Goal: Transaction & Acquisition: Complete application form

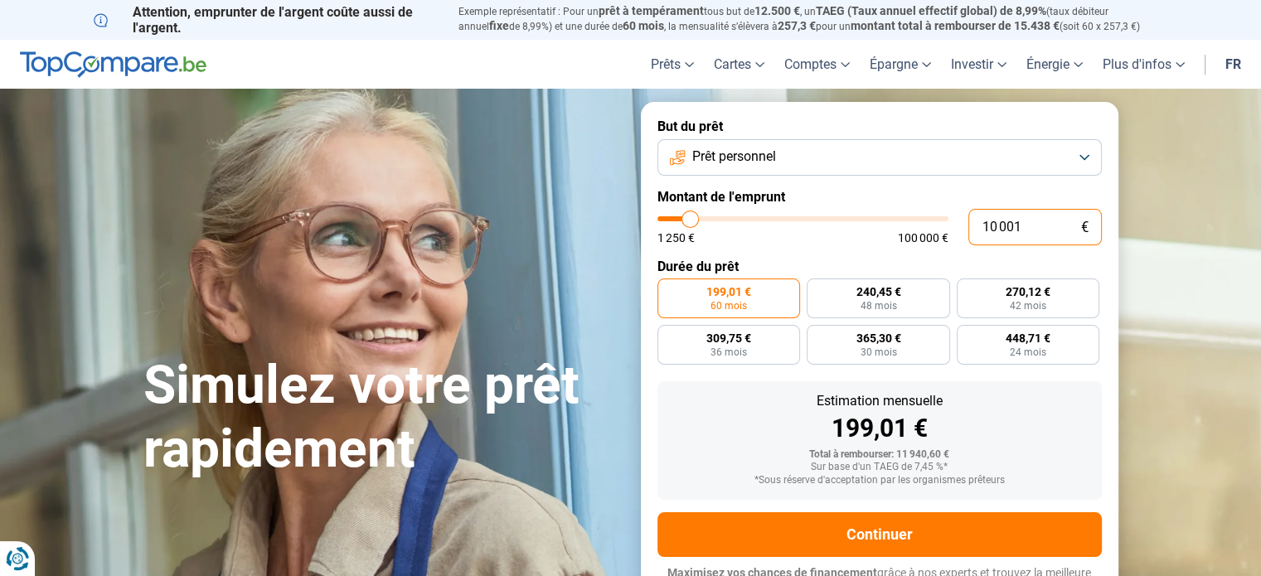
click at [1036, 225] on input "10 001" at bounding box center [1034, 227] width 133 height 36
type input "1 000"
type input "1250"
type input "100"
type input "1250"
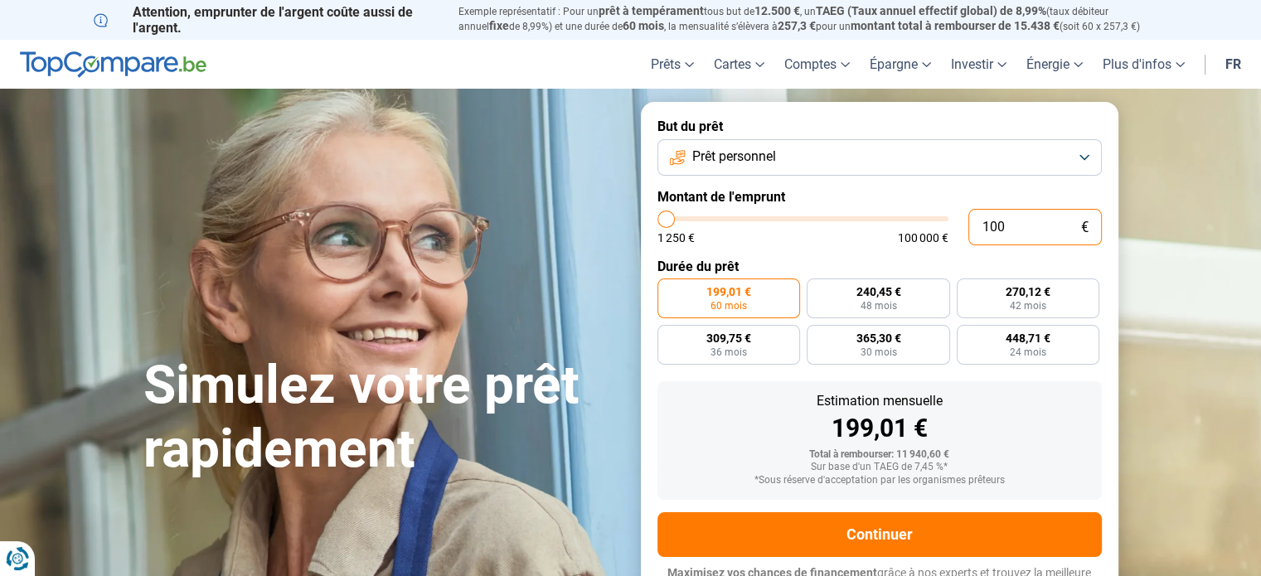
type input "10"
type input "1250"
type input "1"
type input "1250"
type input "12"
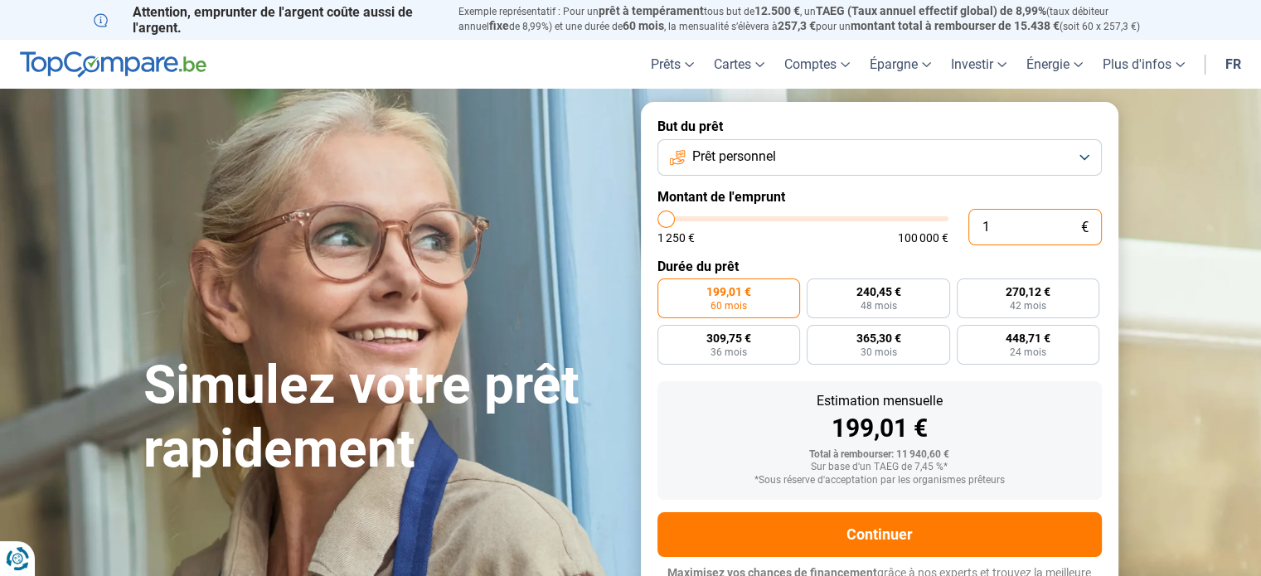
type input "1250"
type input "120"
type input "1250"
type input "1 200"
type input "1250"
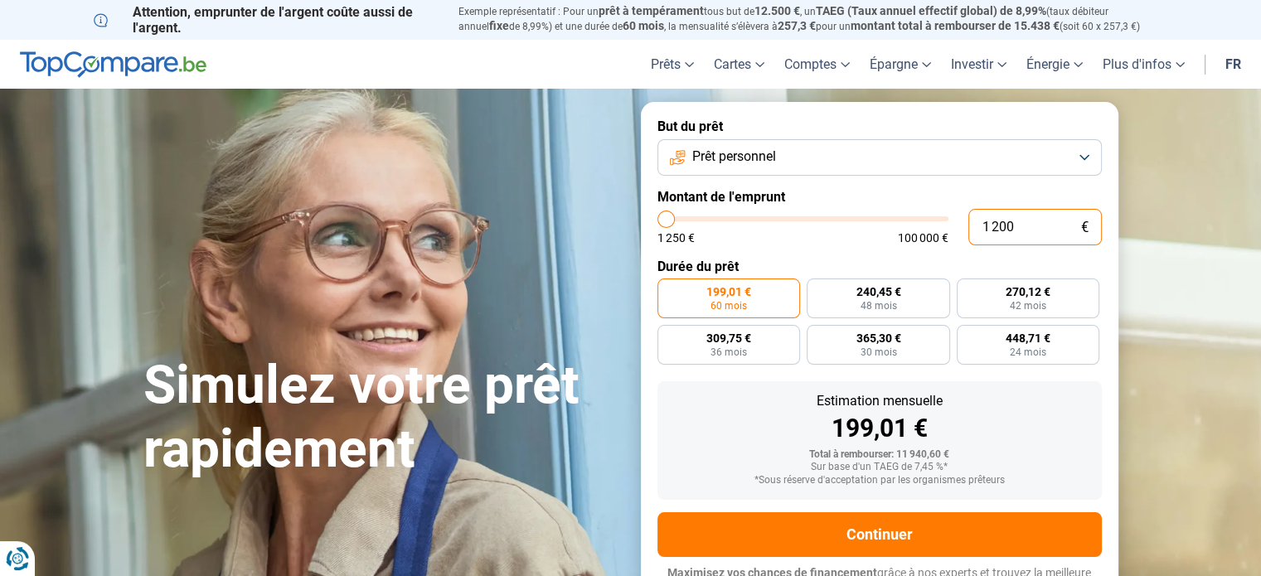
type input "12 000"
type input "12000"
type input "12 000"
click at [1047, 424] on div "238,79 €" at bounding box center [880, 428] width 418 height 25
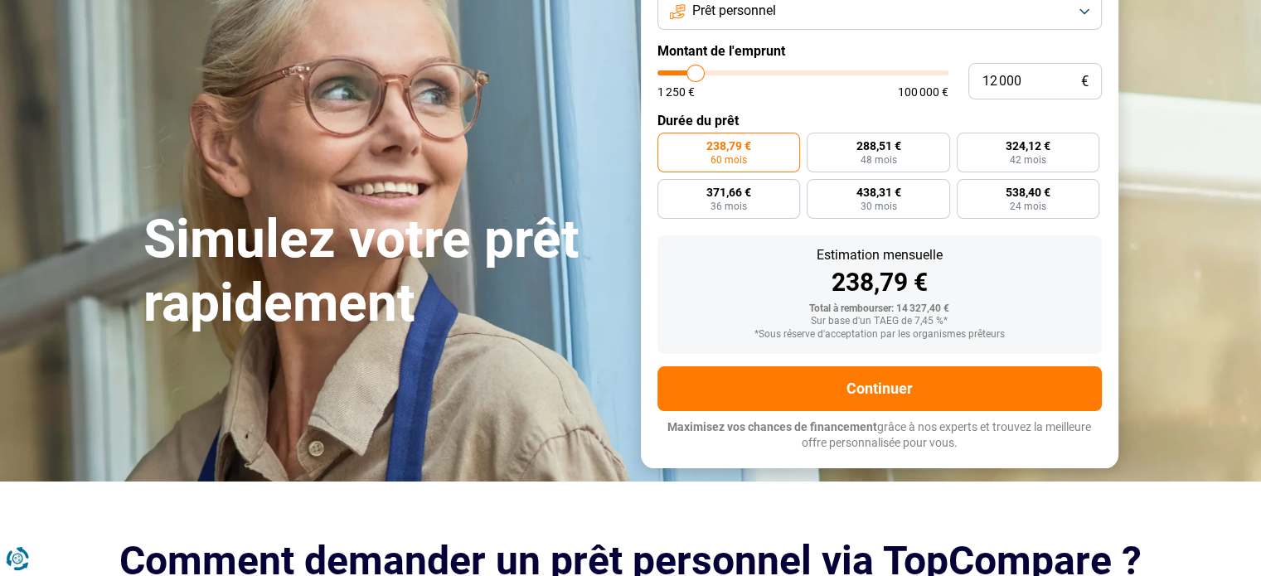
scroll to position [153, 0]
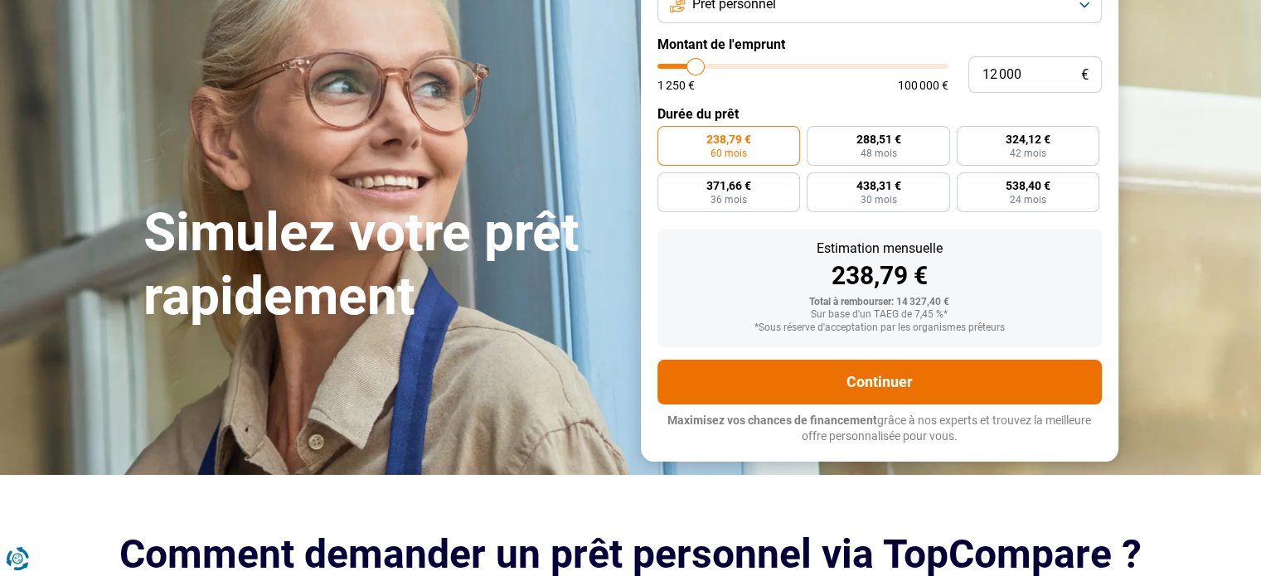
click at [861, 383] on button "Continuer" at bounding box center [879, 382] width 444 height 45
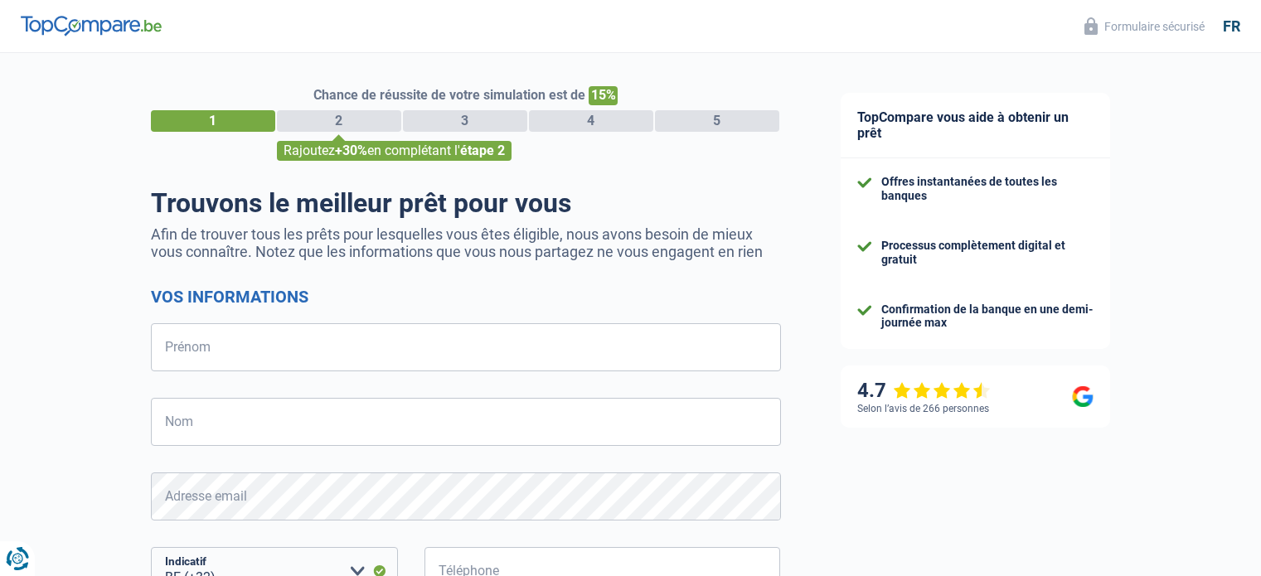
select select "32"
type input "[PERSON_NAME]"
type input "Roulet"
type input "493528312"
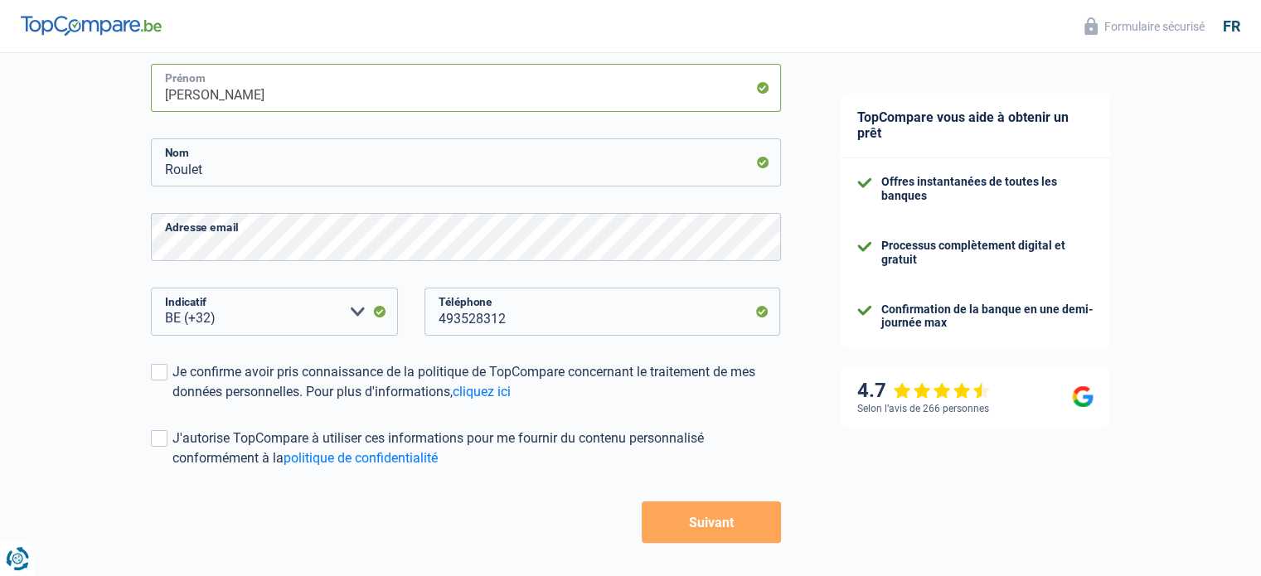
scroll to position [322, 0]
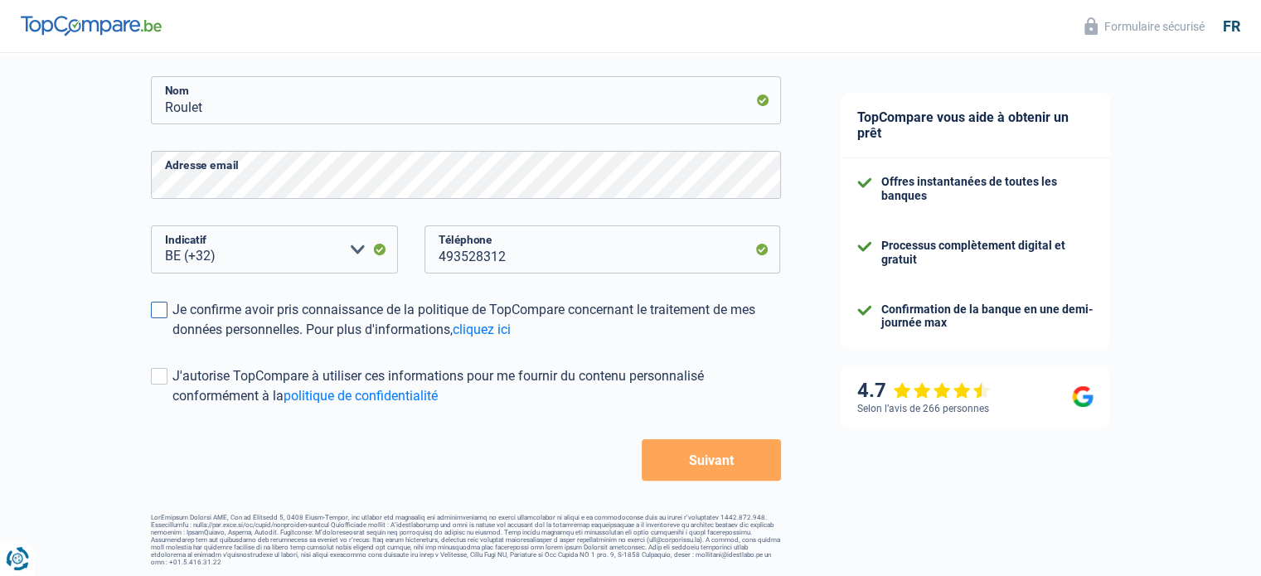
click at [221, 327] on div "Je confirme avoir pris connaissance de la politique de TopCompare concernant le…" at bounding box center [476, 320] width 608 height 40
click at [172, 340] on input "Je confirme avoir pris connaissance de la politique de TopCompare concernant le…" at bounding box center [172, 340] width 0 height 0
click at [746, 464] on button "Suivant" at bounding box center [711, 459] width 138 height 41
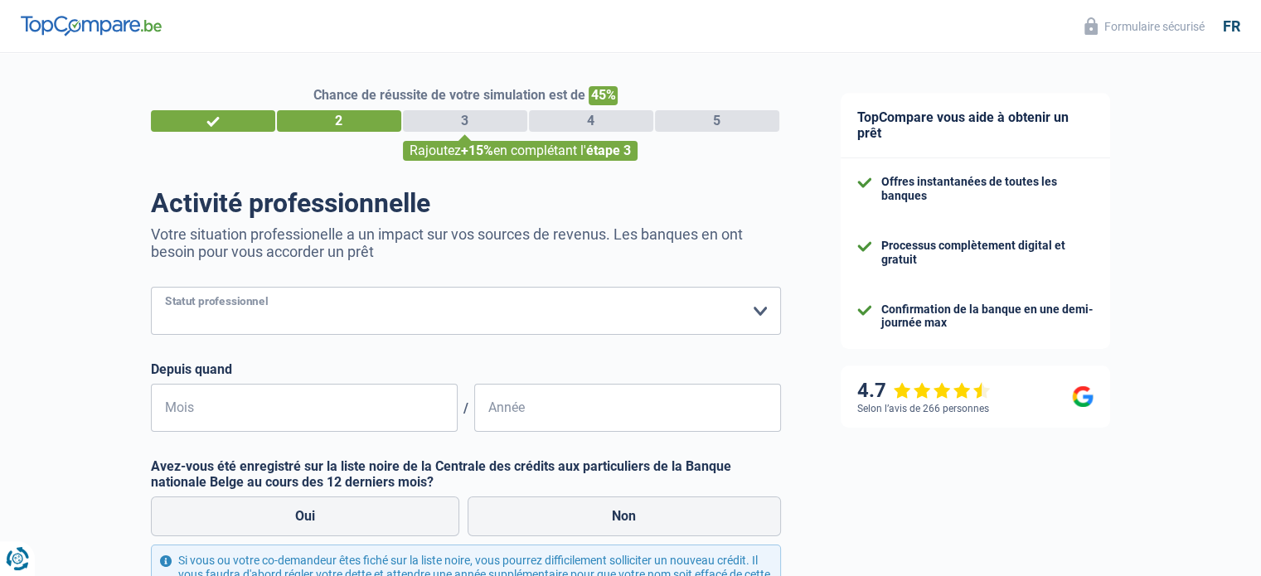
click at [368, 296] on select "Ouvrier Employé privé Employé public Invalide Indépendant Pensionné Chômeur Mut…" at bounding box center [466, 311] width 630 height 48
select select "publicEmployee"
click at [151, 288] on select "Ouvrier Employé privé Employé public Invalide Indépendant Pensionné Chômeur Mut…" at bounding box center [466, 311] width 630 height 48
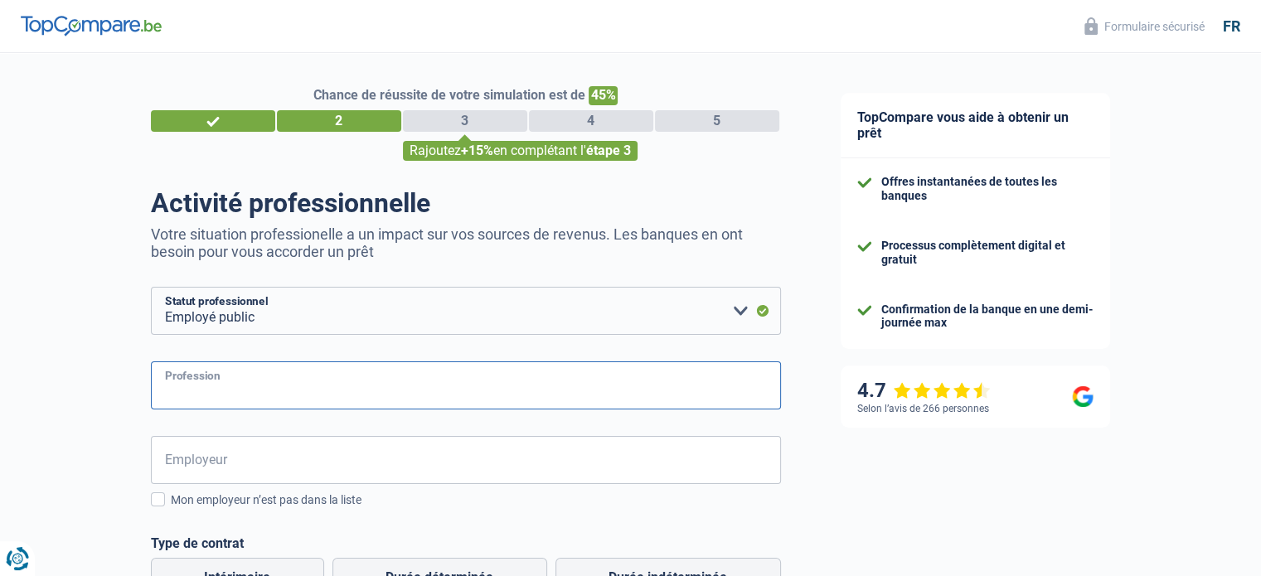
click at [284, 380] on input "Profession" at bounding box center [466, 385] width 630 height 48
type input "Neuropsychologue"
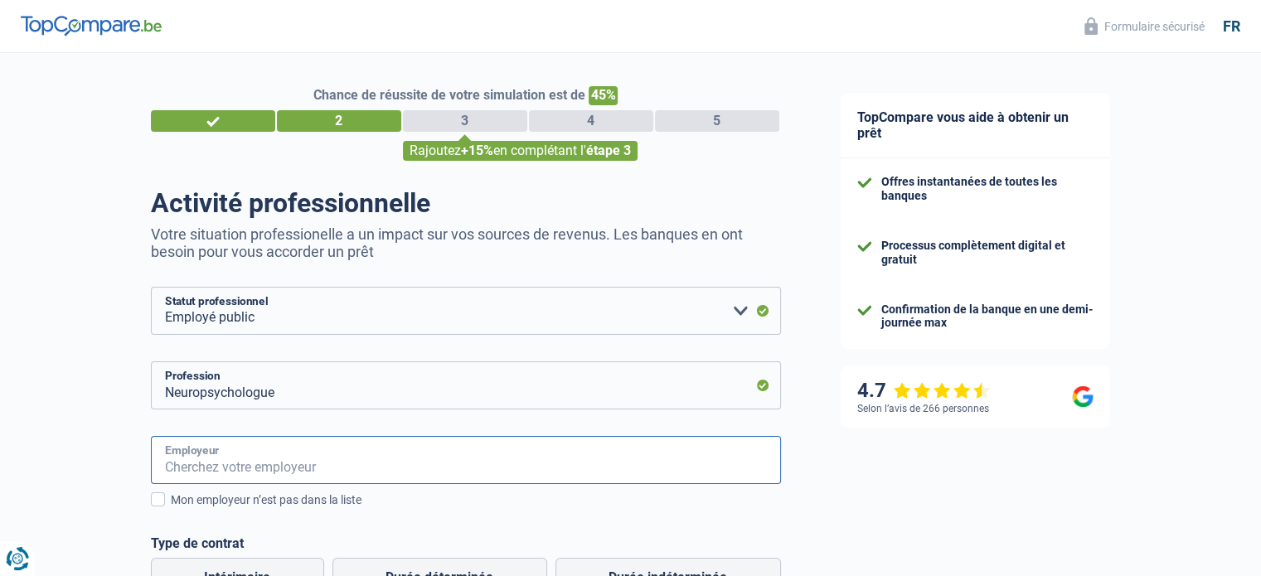
click at [300, 450] on input "Employeur" at bounding box center [466, 460] width 630 height 48
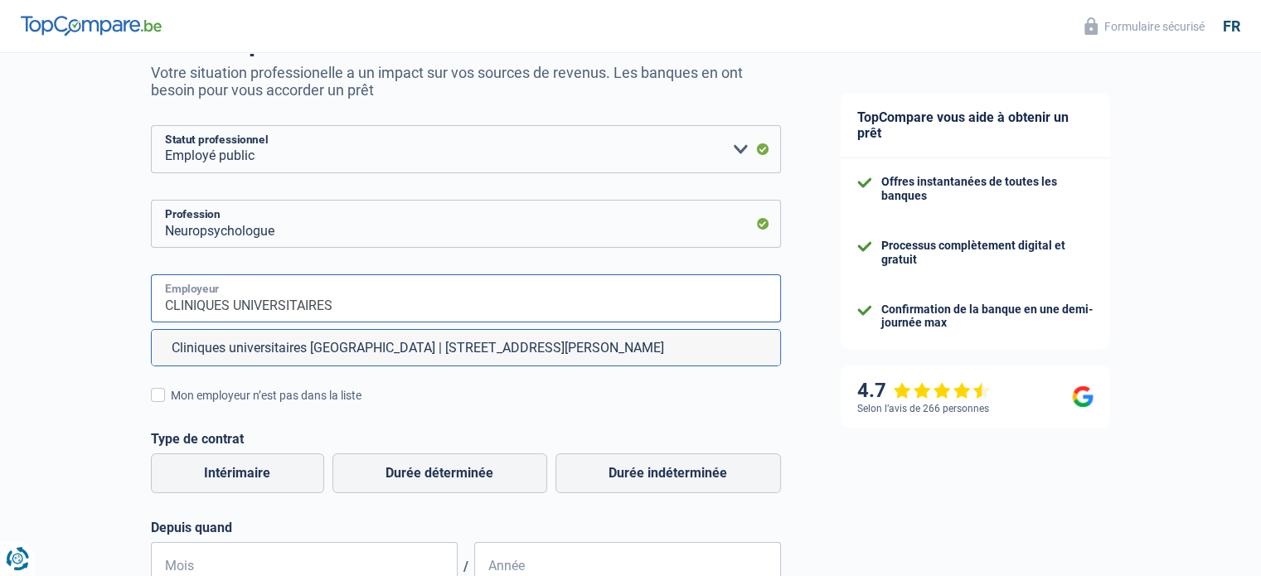
scroll to position [182, 0]
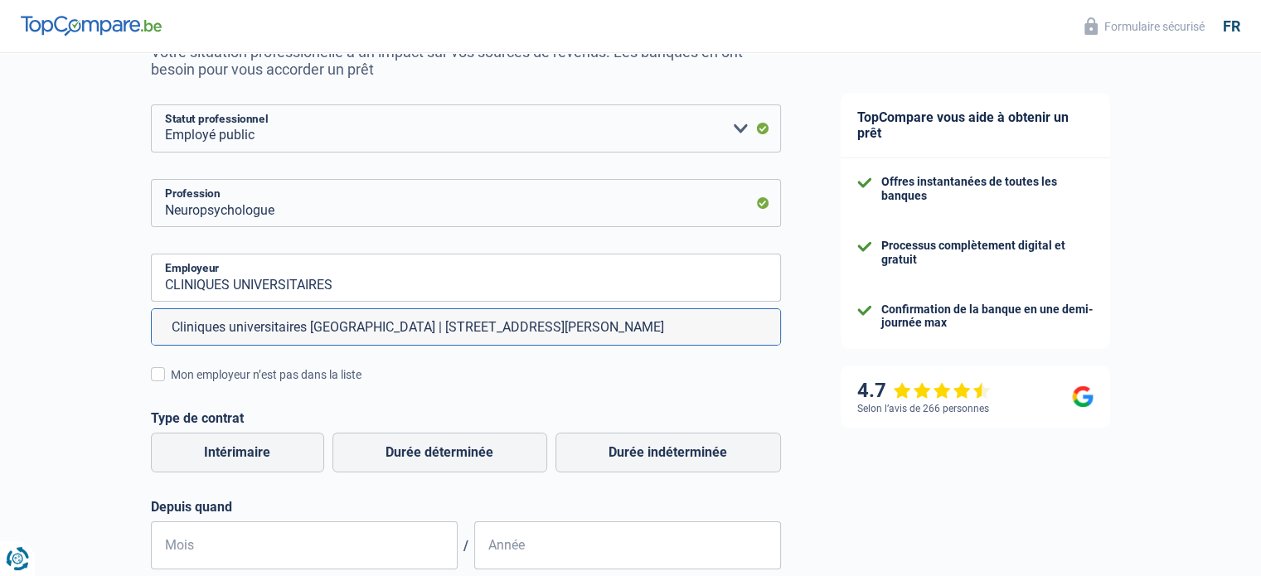
click at [584, 350] on fieldset "CLINIQUES UNIVERSITAIRES Employeur Cliniques universitaires Saint-Luc | Avenue …" at bounding box center [466, 306] width 630 height 105
click at [564, 335] on li "Cliniques universitaires Saint-Luc | Avenue Hippocrate, 10 | 1200 - Woluwe-Sain…" at bounding box center [466, 327] width 628 height 36
type input "Cliniques universitaires Saint-Luc | Avenue Hippocrate, 10 | 1200 - Woluwe-Sain…"
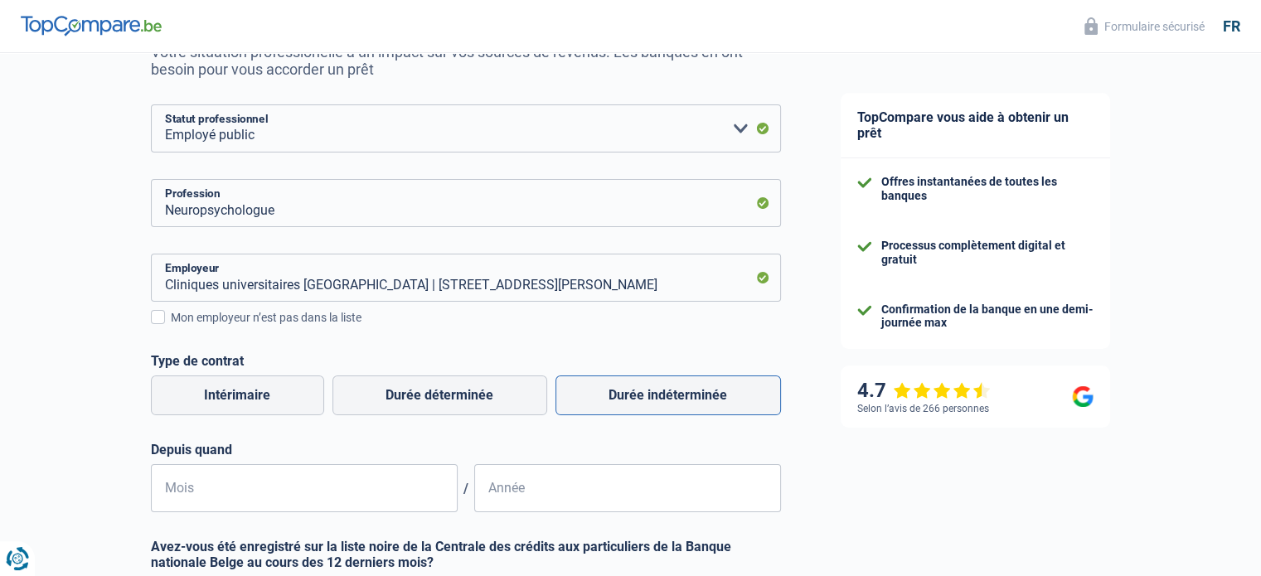
click at [671, 411] on label "Durée indéterminée" at bounding box center [667, 396] width 225 height 40
click at [671, 411] on input "Durée indéterminée" at bounding box center [667, 396] width 225 height 40
radio input "true"
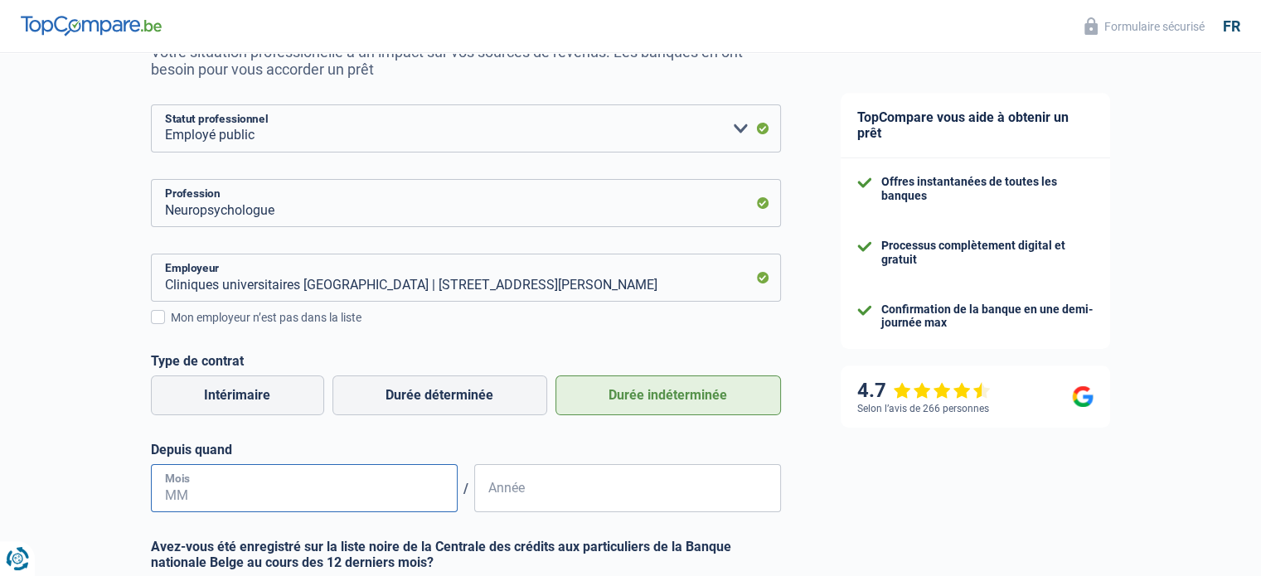
click at [275, 508] on input "Mois" at bounding box center [304, 488] width 307 height 48
type input "02"
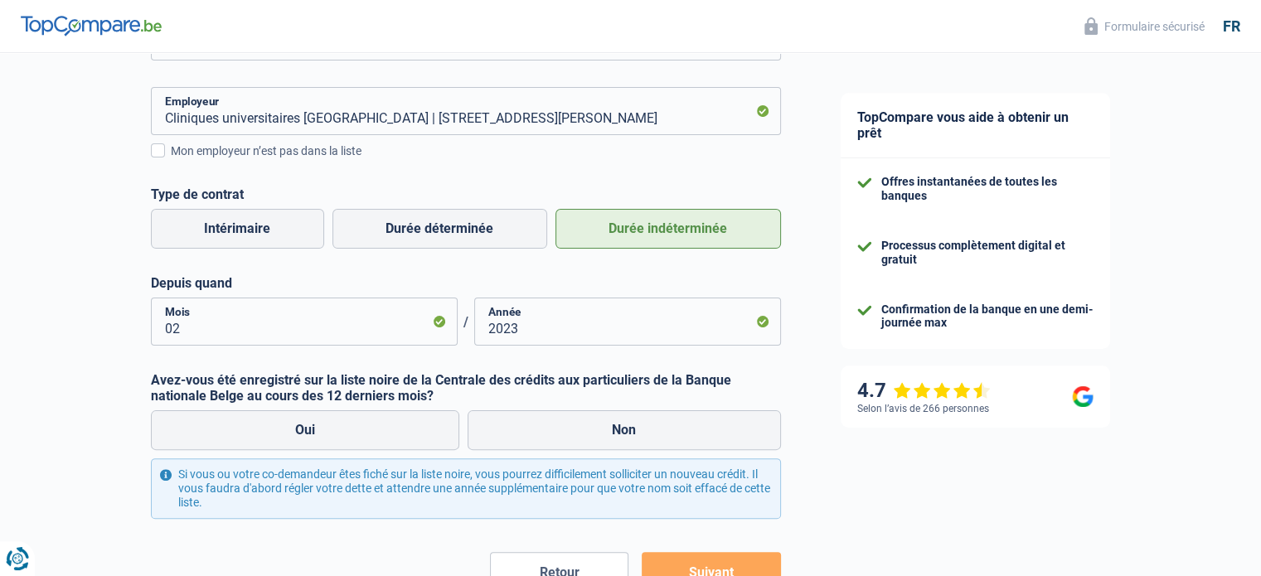
scroll to position [404, 0]
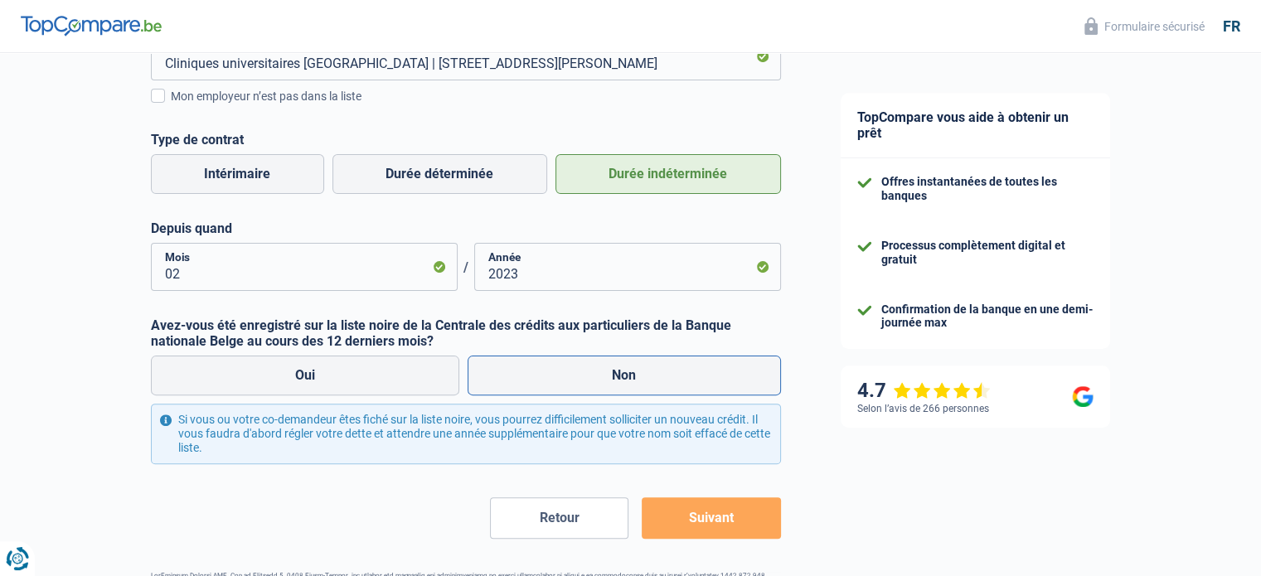
type input "2023"
click at [512, 358] on label "Non" at bounding box center [624, 376] width 313 height 40
click at [512, 358] on input "Non" at bounding box center [624, 376] width 313 height 40
radio input "true"
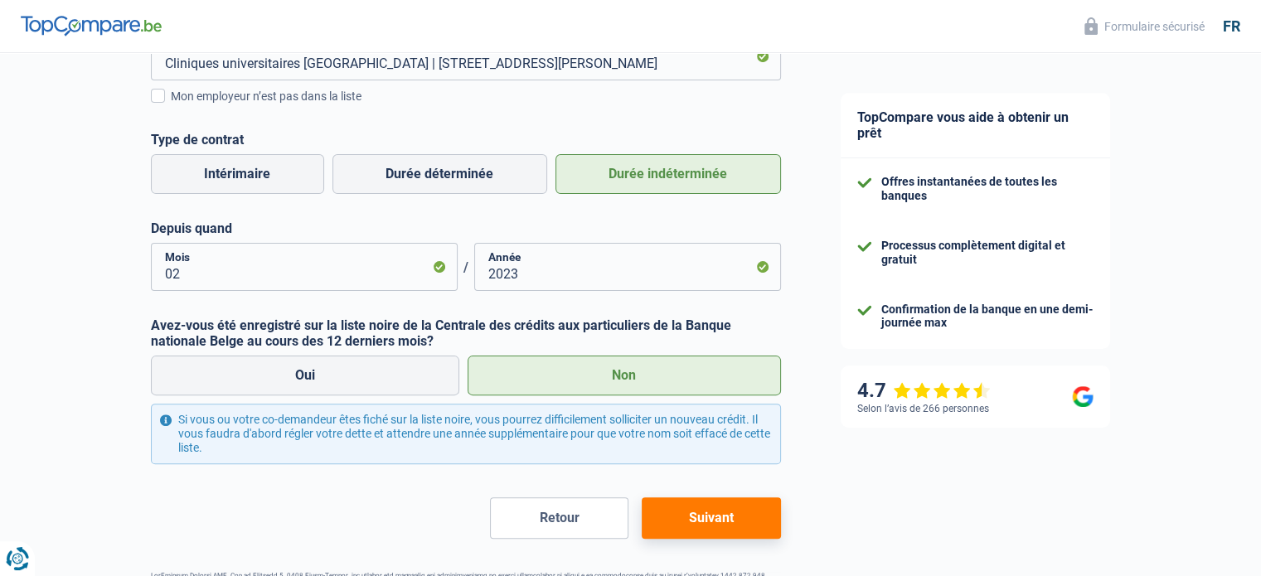
click at [686, 521] on button "Suivant" at bounding box center [711, 517] width 138 height 41
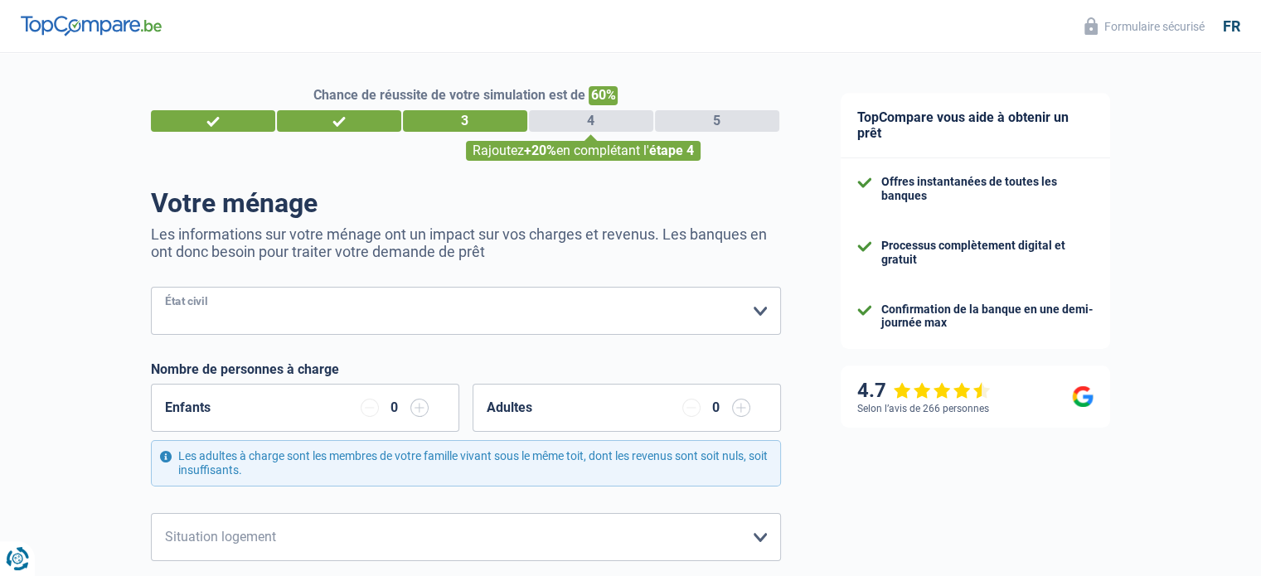
click at [355, 295] on select "Célibataire Marié(e) Cohabitant(e) légal(e) Divorcé(e) Veuf(ve) Séparé (de fait…" at bounding box center [466, 311] width 630 height 48
select select "single"
click at [151, 288] on select "Célibataire Marié(e) Cohabitant(e) légal(e) Divorcé(e) Veuf(ve) Séparé (de fait…" at bounding box center [466, 311] width 630 height 48
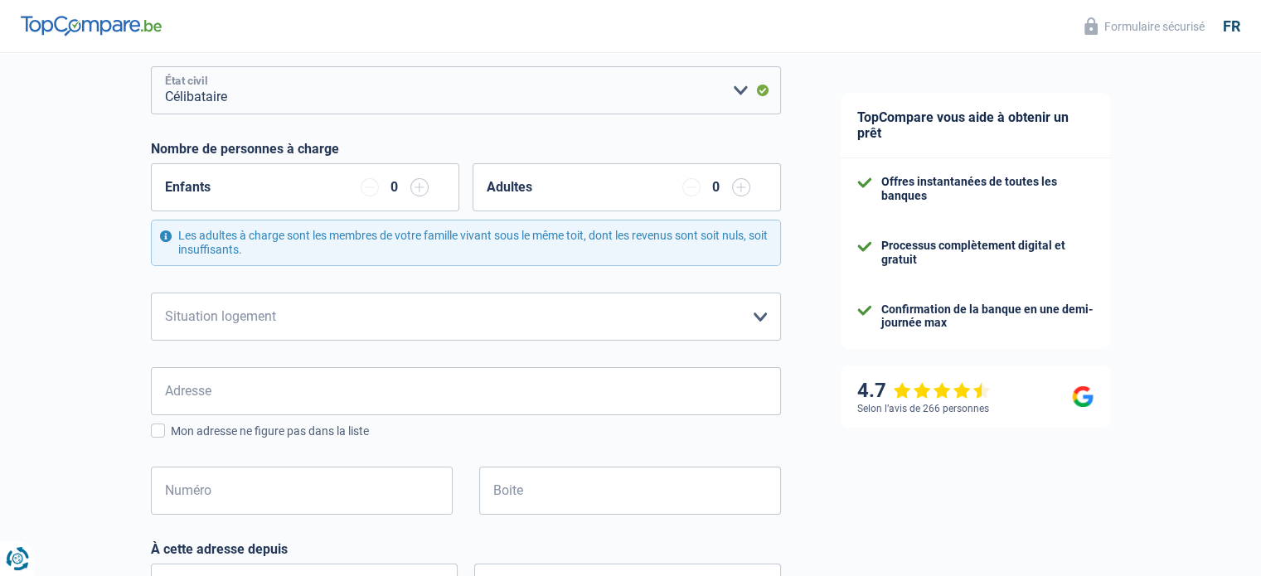
scroll to position [278, 0]
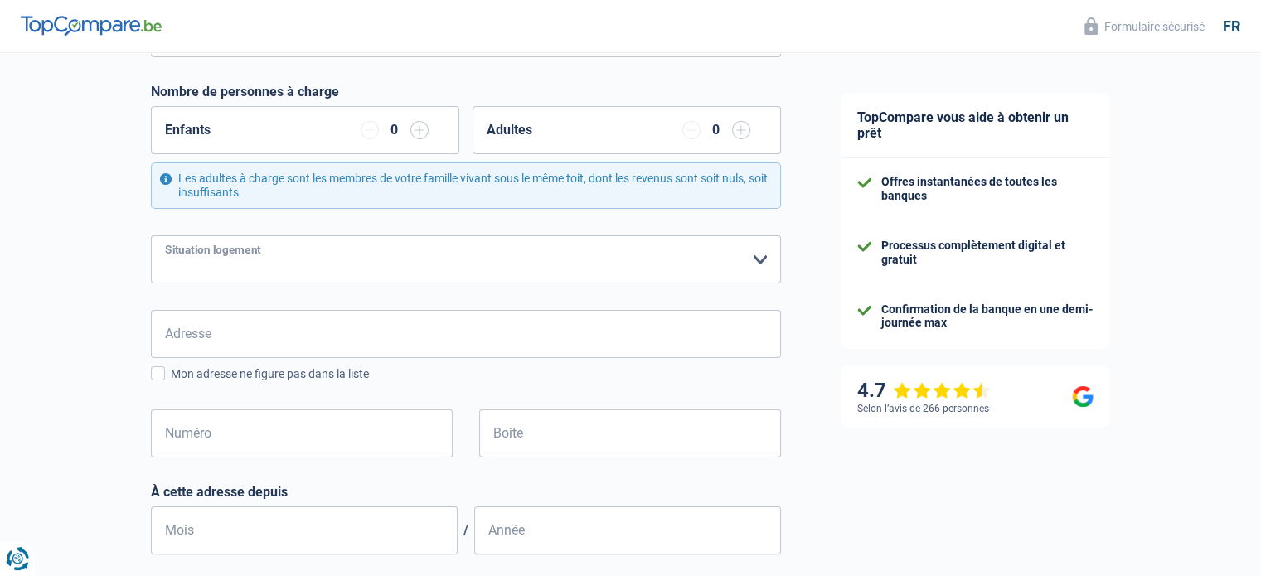
click at [391, 254] on select "Locataire Propriétaire avec prêt hypothécaire Propriétaire sans prêt hypothécai…" at bounding box center [466, 259] width 630 height 48
select select "rents"
click at [151, 235] on select "Locataire Propriétaire avec prêt hypothécaire Propriétaire sans prêt hypothécai…" at bounding box center [466, 259] width 630 height 48
click at [279, 311] on input "Adresse" at bounding box center [466, 334] width 630 height 48
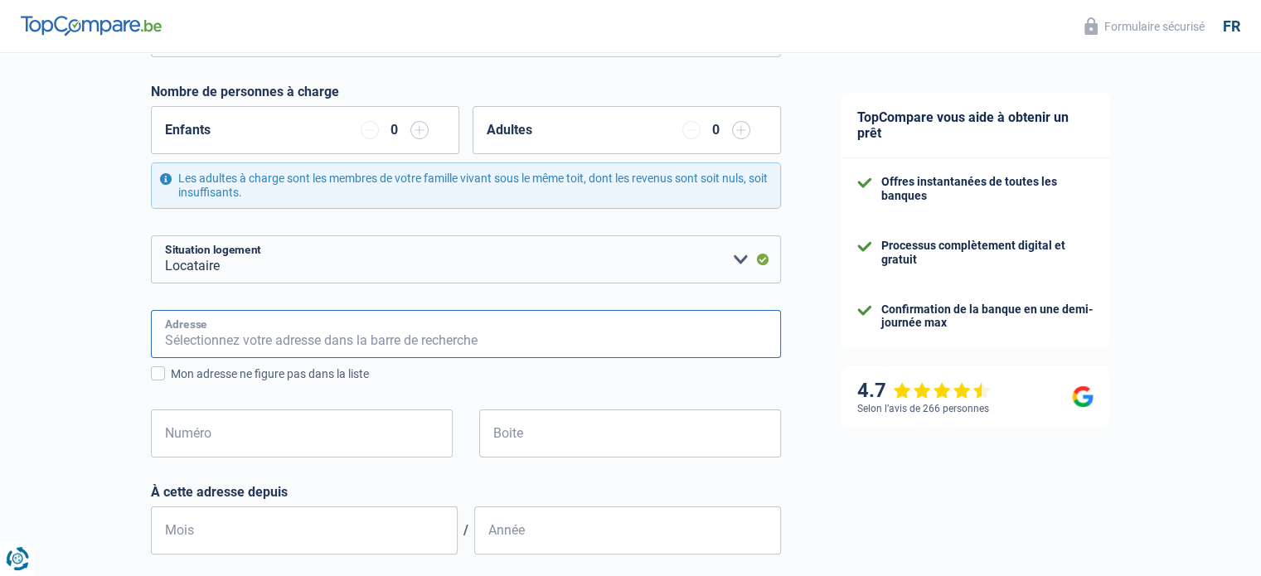
type input "27 Avenue Pénélope"
type input "Belgique"
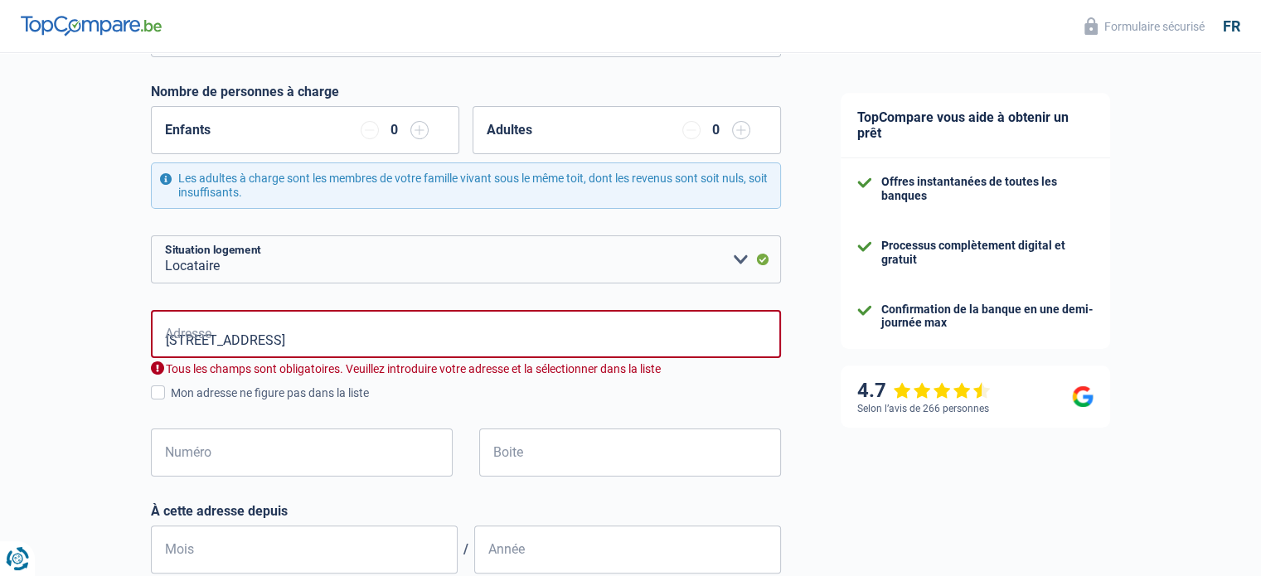
type input "Belgique"
click at [187, 342] on input "27 Avenue Pénélope" at bounding box center [466, 334] width 630 height 48
type input "Avenue Pénélope, 1190, Forest, BE"
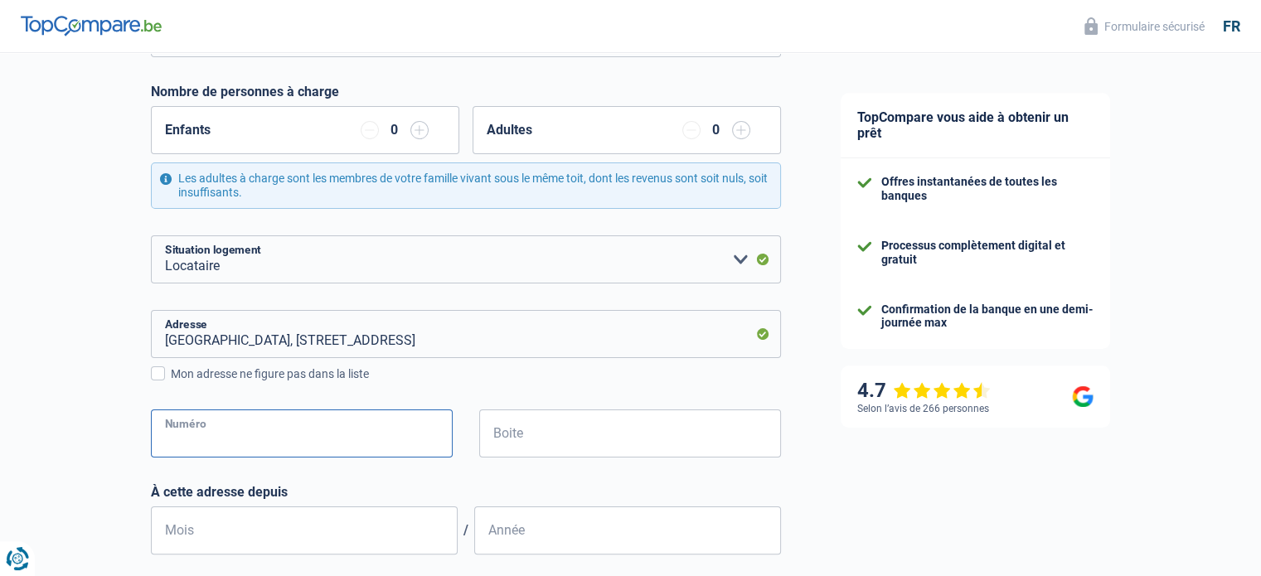
click at [336, 429] on input "Numéro" at bounding box center [302, 434] width 302 height 48
type input "27"
type input "FOREST"
click at [584, 424] on input "Boite" at bounding box center [630, 434] width 302 height 48
type input "8"
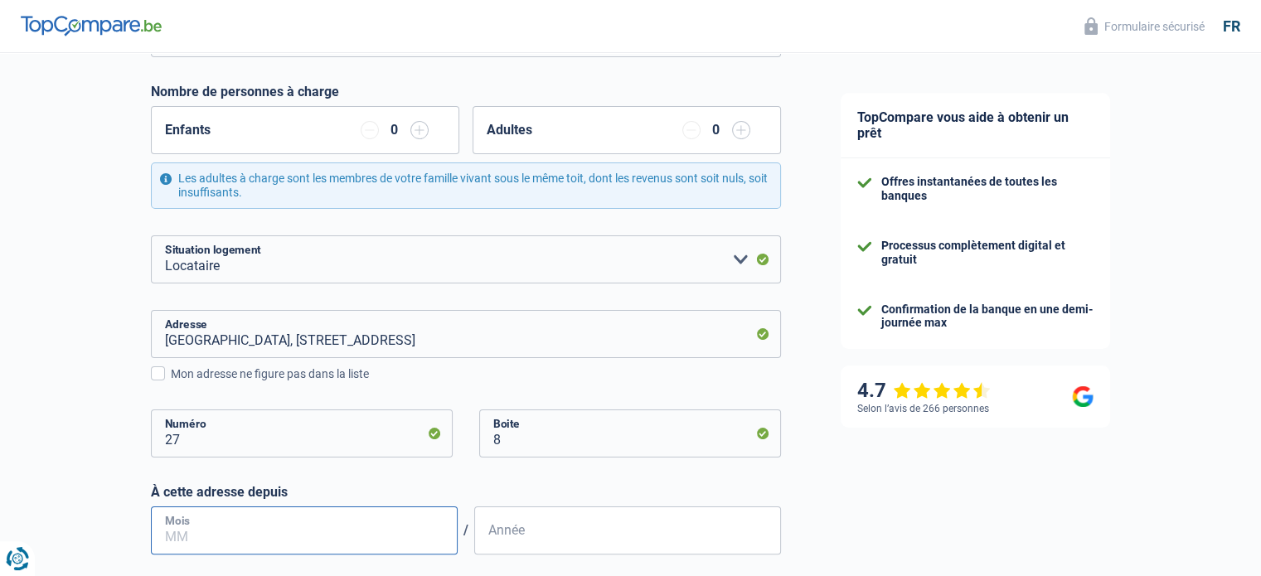
click at [312, 525] on input "Mois" at bounding box center [304, 530] width 307 height 48
type input "11"
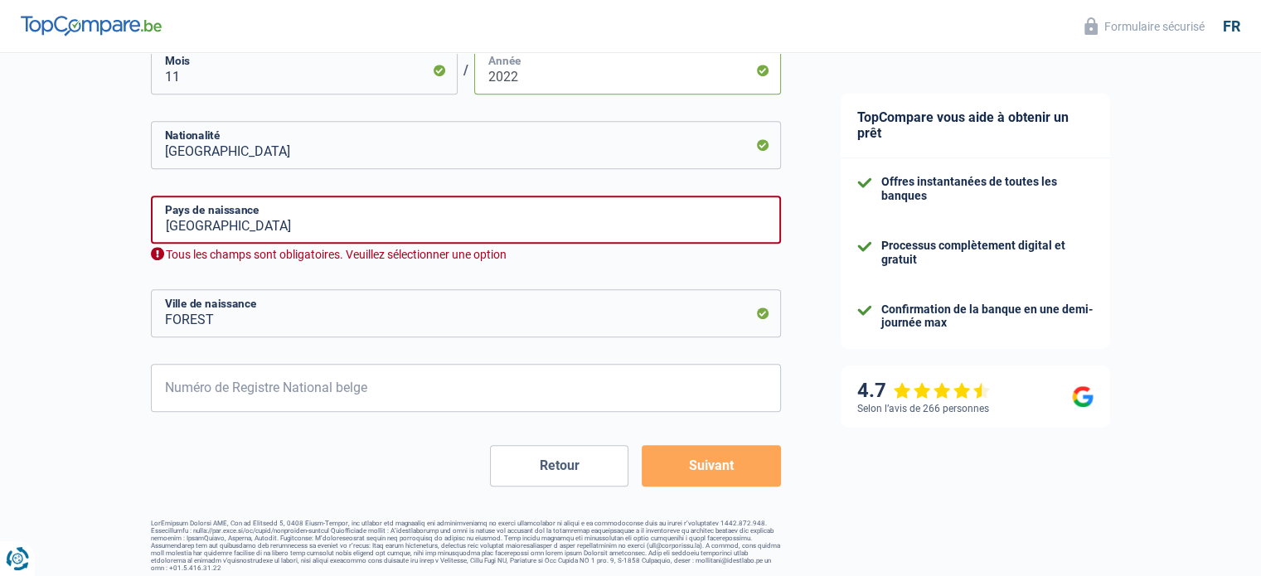
scroll to position [746, 0]
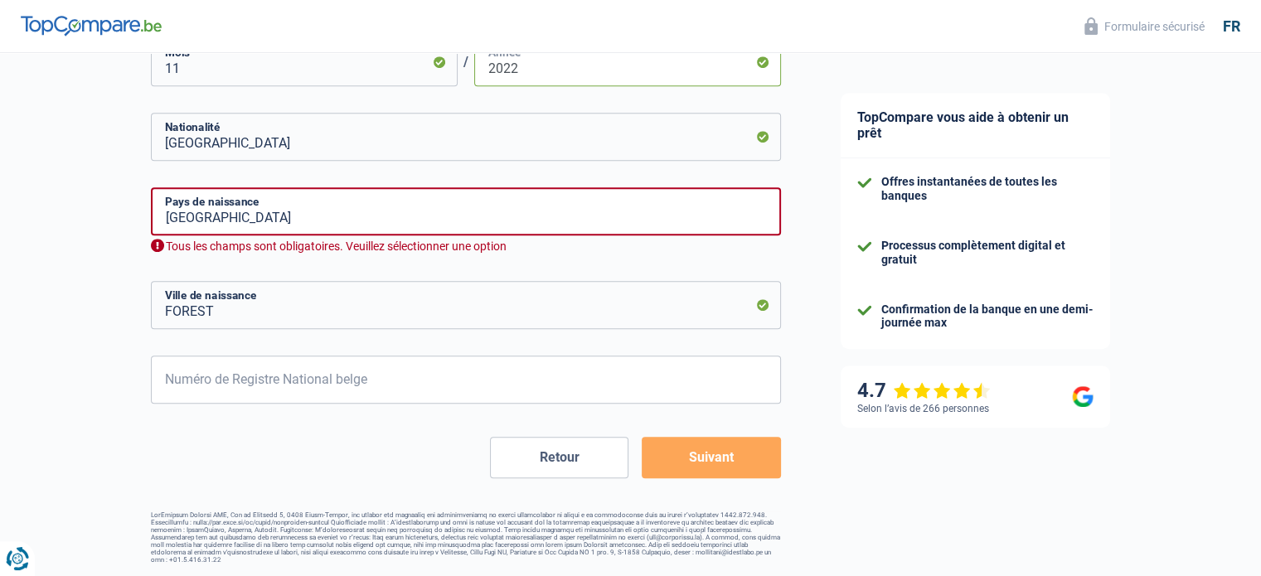
type input "2022"
click at [332, 397] on input "Numéro de Registre National belge" at bounding box center [466, 380] width 630 height 48
type input "96.02.26-488.83"
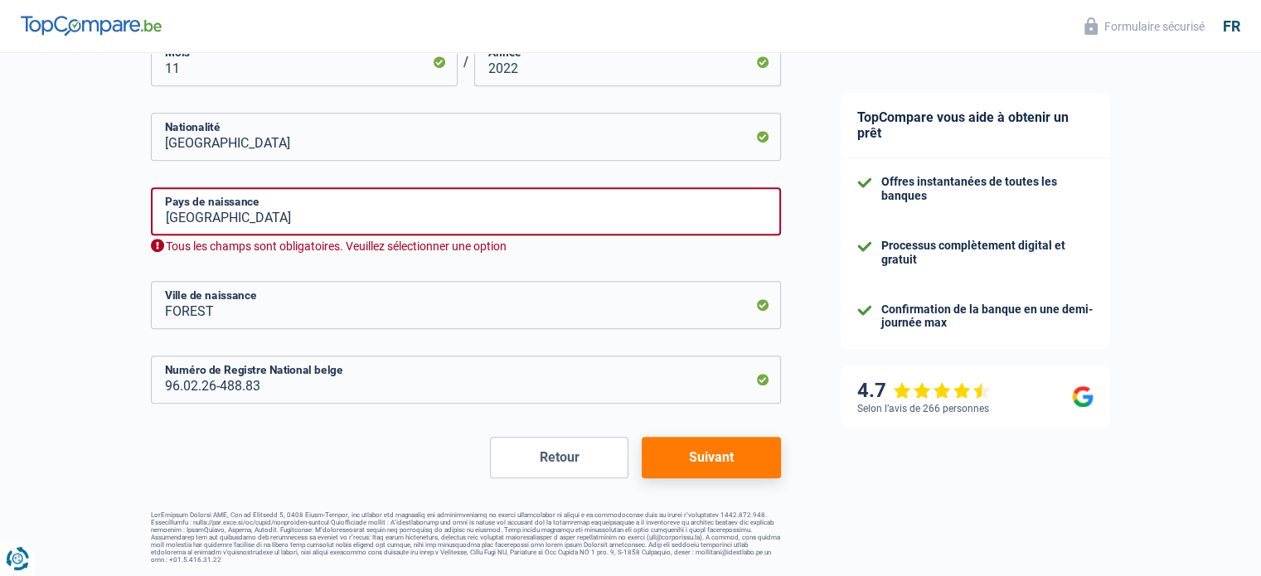
click at [690, 469] on button "Suivant" at bounding box center [711, 457] width 138 height 41
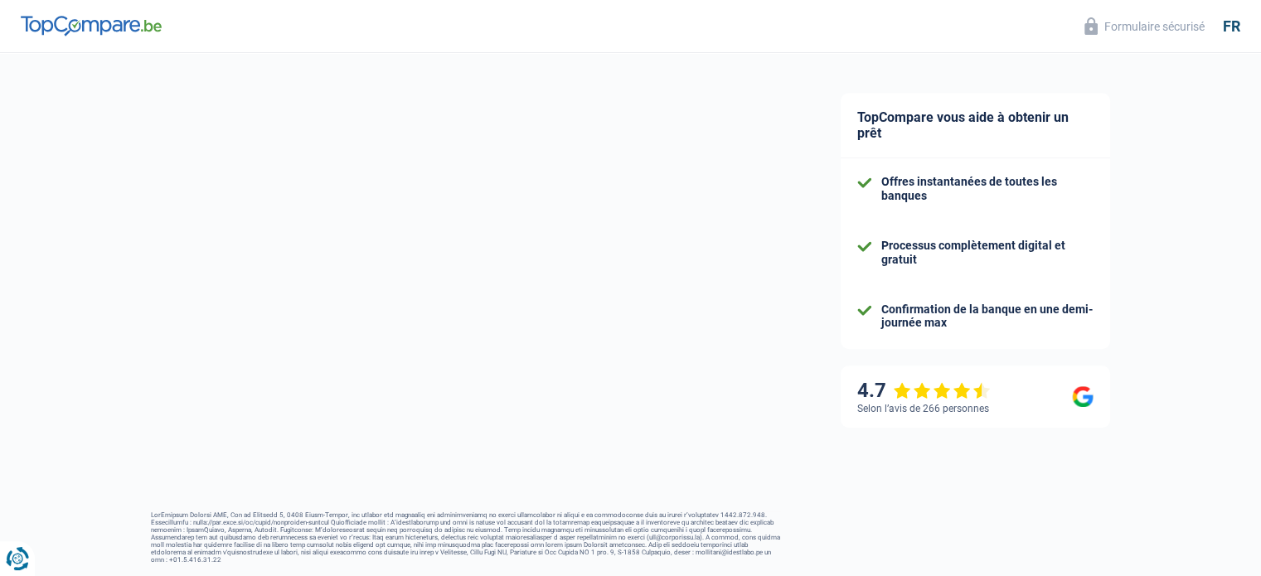
select select "netSalary"
select select "mealVouchers"
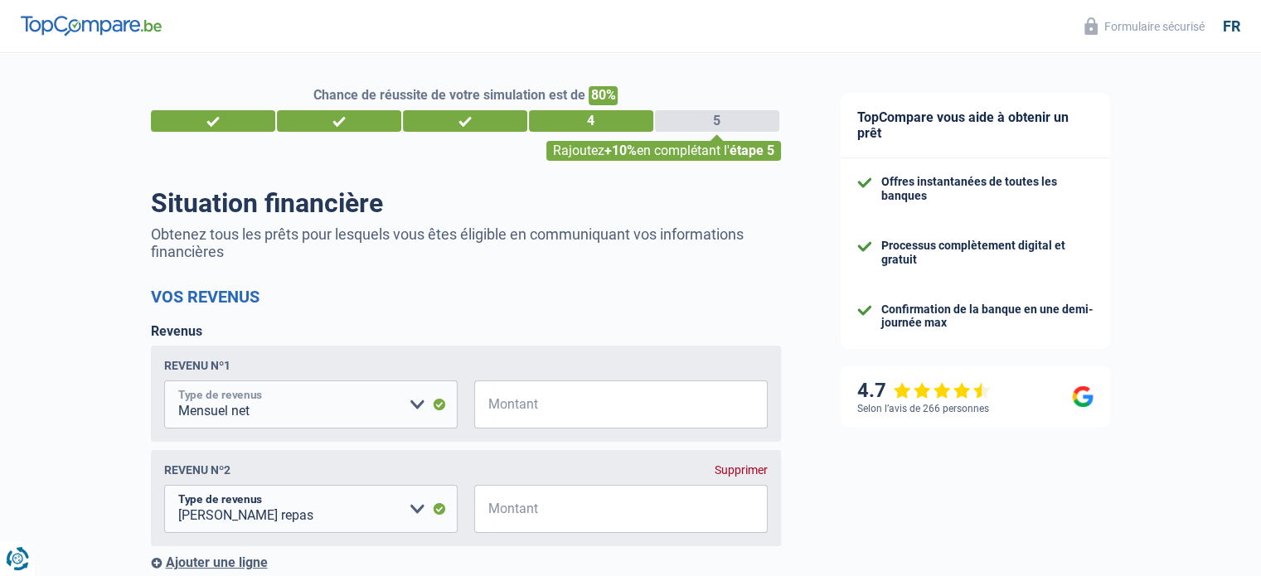
click at [313, 414] on select "Allocation d'handicap Allocations chômage Allocations familiales Chèques repas …" at bounding box center [310, 404] width 293 height 48
click at [623, 397] on input "Montant" at bounding box center [631, 404] width 273 height 48
type input "1.746"
click at [396, 521] on select "Allocation d'handicap Allocations chômage Allocations familiales Chèques repas …" at bounding box center [310, 509] width 293 height 48
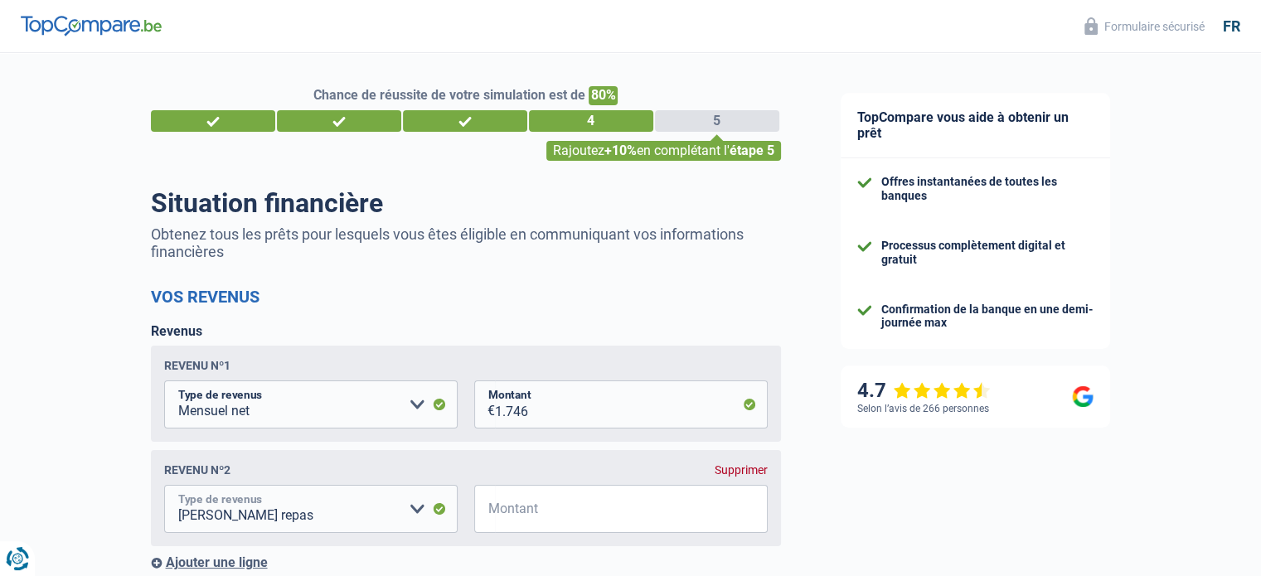
select select "parttimeSelfemployed"
click at [164, 487] on select "Allocation d'handicap Allocations chômage Allocations familiales Chèques repas …" at bounding box center [310, 509] width 293 height 48
click at [608, 502] on input "Montant" at bounding box center [631, 509] width 273 height 48
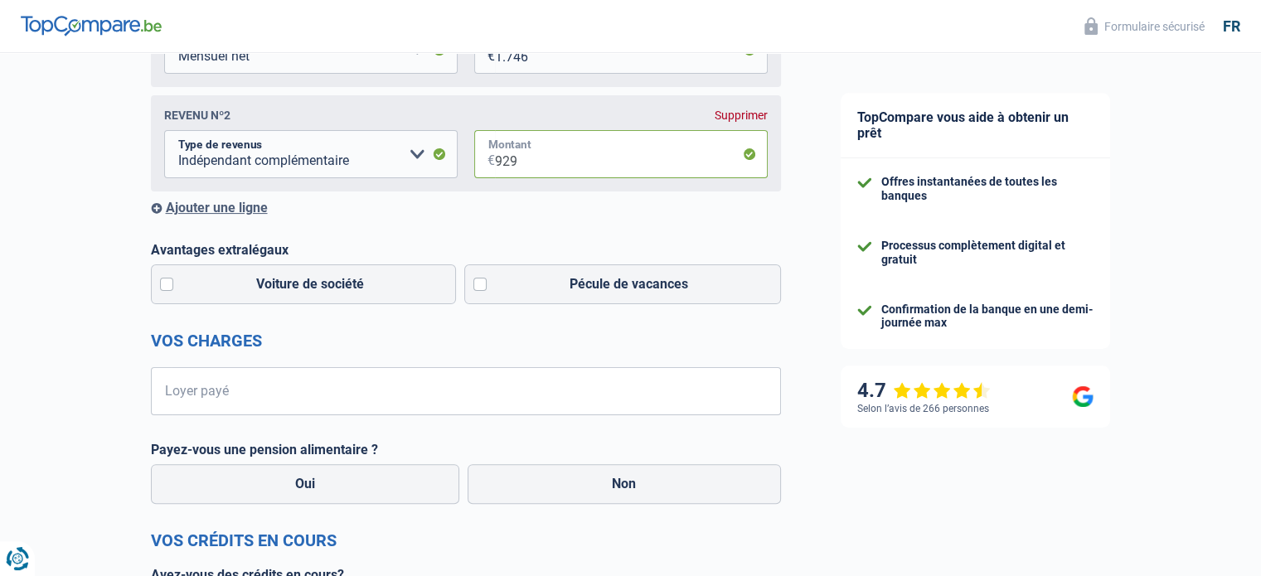
scroll to position [365, 0]
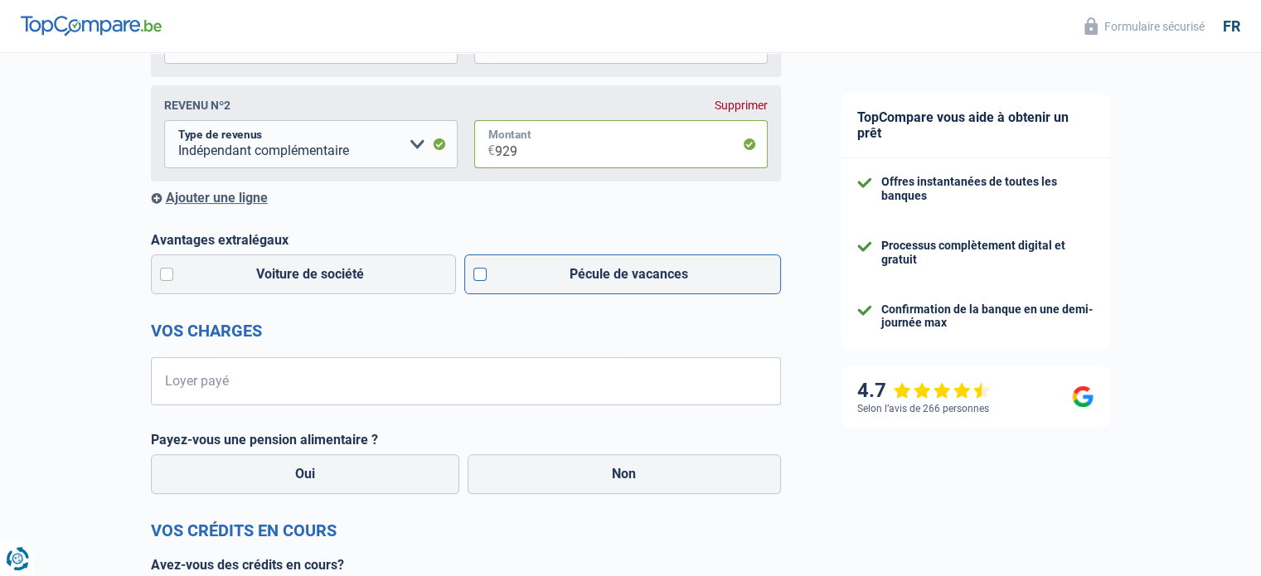
type input "929"
click at [517, 281] on label "Pécule de vacances" at bounding box center [622, 274] width 317 height 40
click at [517, 281] on input "Pécule de vacances" at bounding box center [622, 274] width 317 height 40
checkbox input "true"
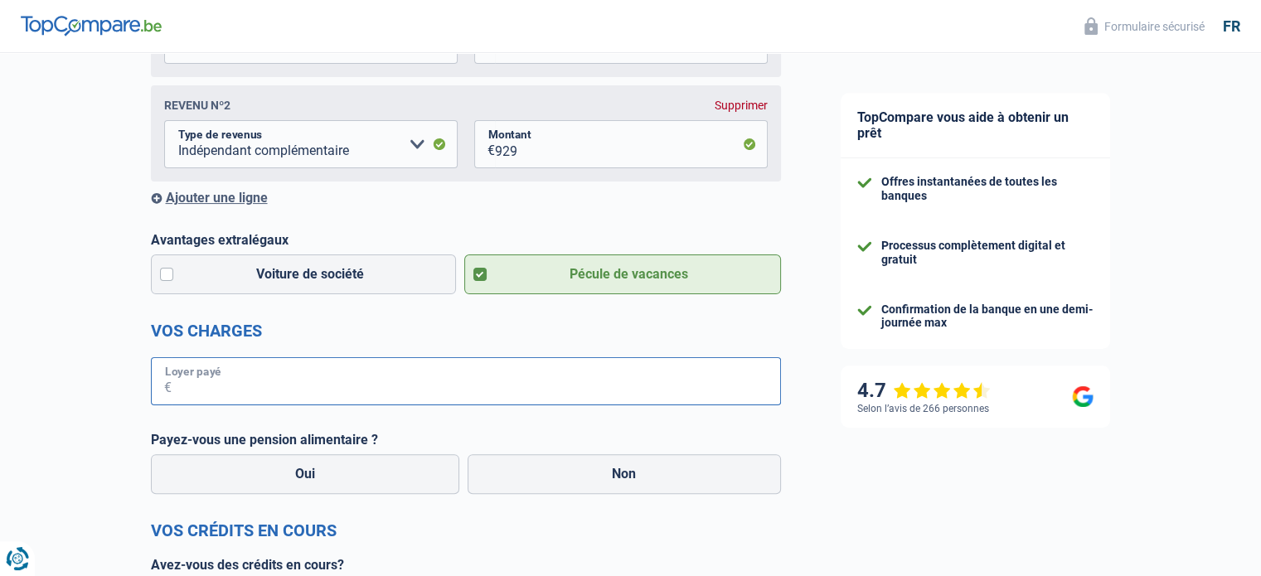
click at [406, 405] on input "Loyer payé" at bounding box center [476, 381] width 609 height 48
type input "525"
click at [605, 484] on label "Non" at bounding box center [624, 474] width 313 height 40
click at [605, 484] on input "Non" at bounding box center [624, 474] width 313 height 40
radio input "true"
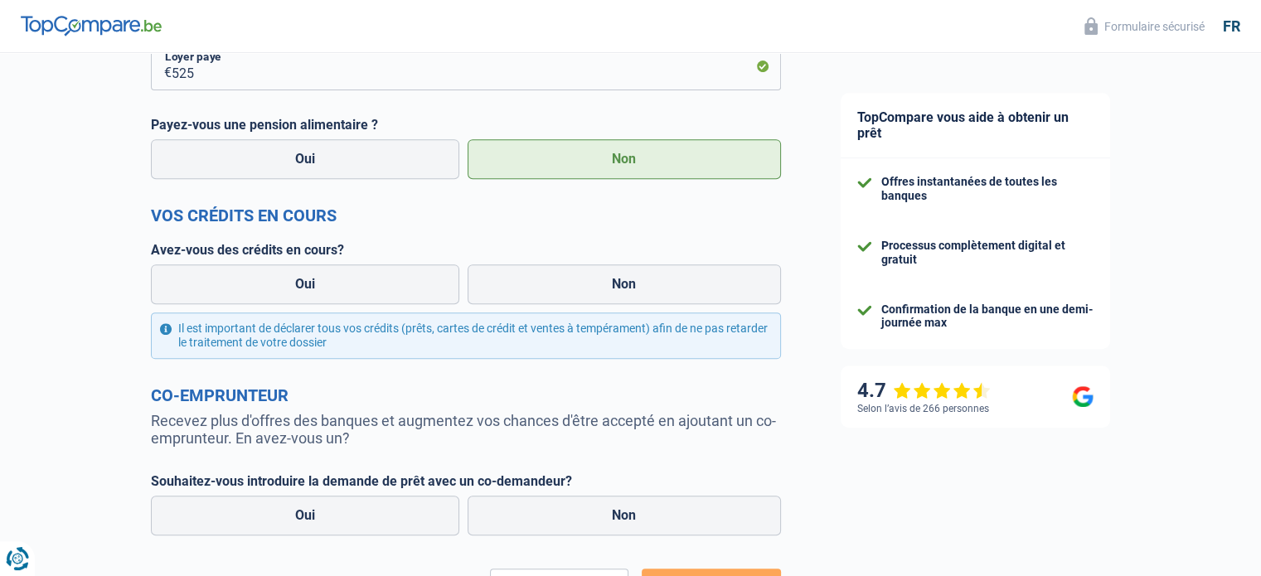
scroll to position [704, 0]
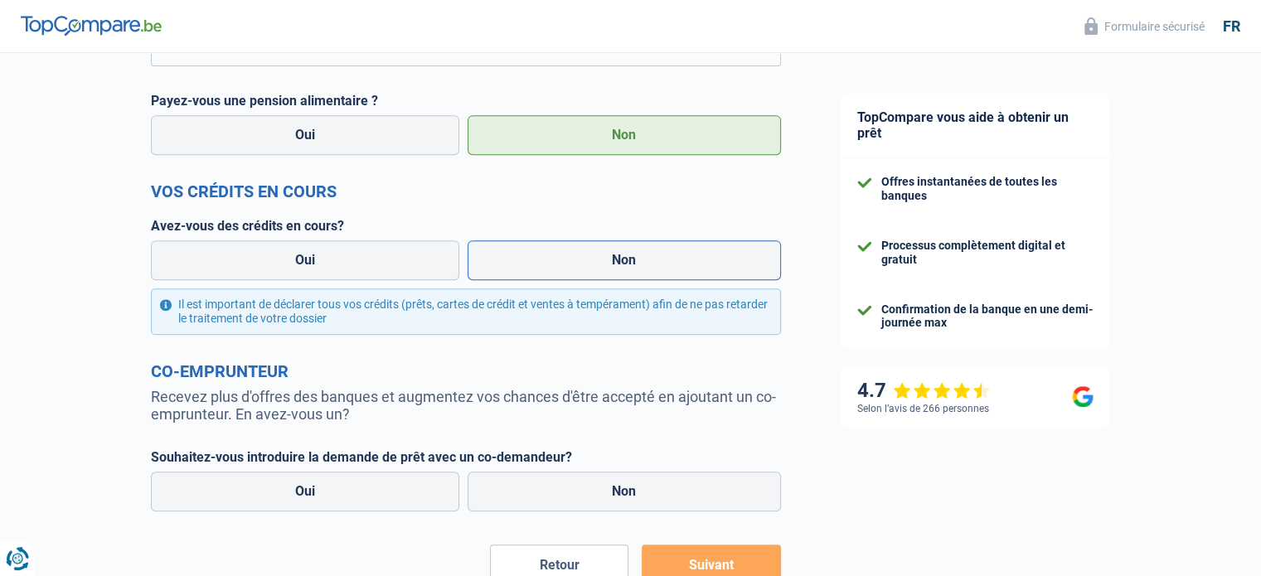
click at [620, 280] on label "Non" at bounding box center [624, 260] width 313 height 40
click at [620, 280] on input "Non" at bounding box center [624, 260] width 313 height 40
radio input "true"
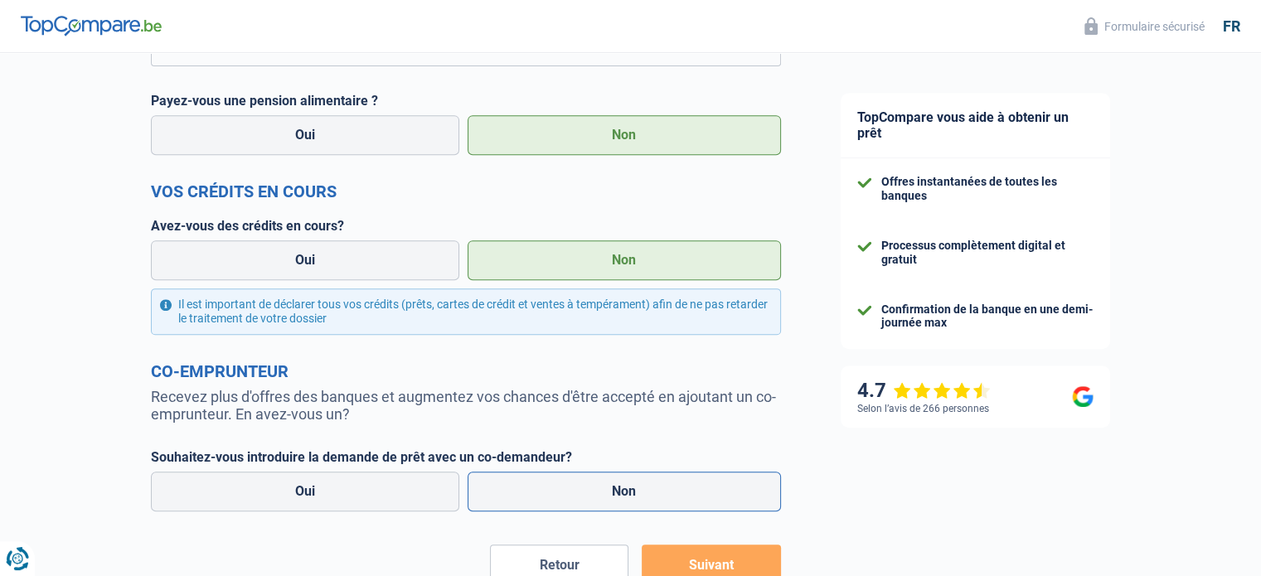
click at [663, 494] on label "Non" at bounding box center [624, 492] width 313 height 40
click at [663, 494] on input "Non" at bounding box center [624, 492] width 313 height 40
radio input "true"
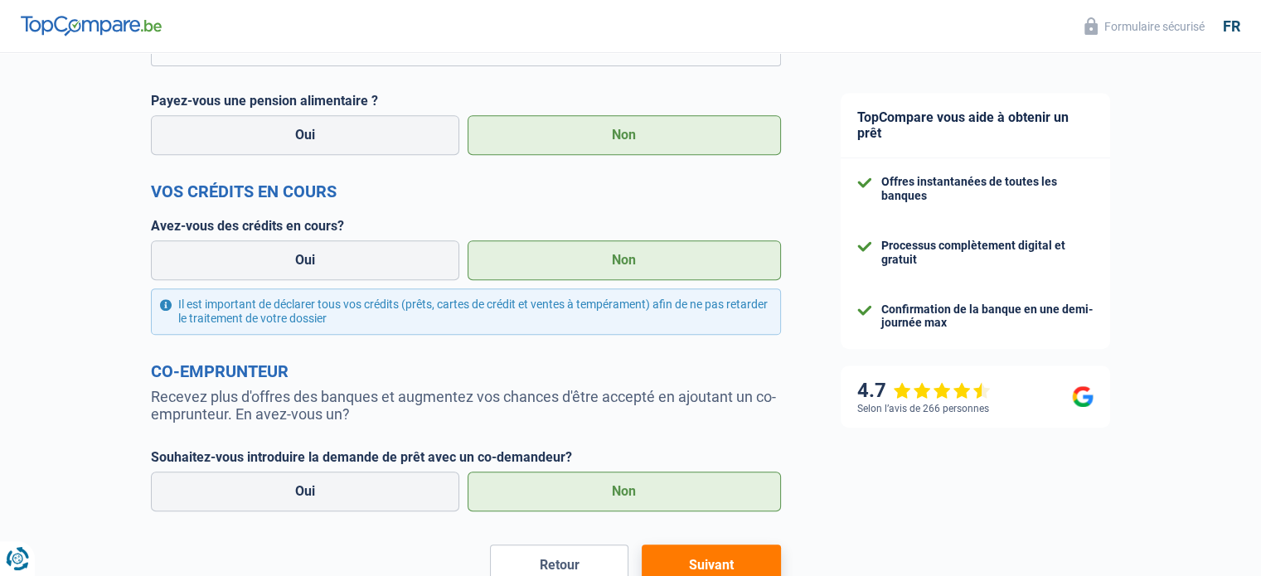
click at [777, 570] on button "Suivant" at bounding box center [711, 565] width 138 height 41
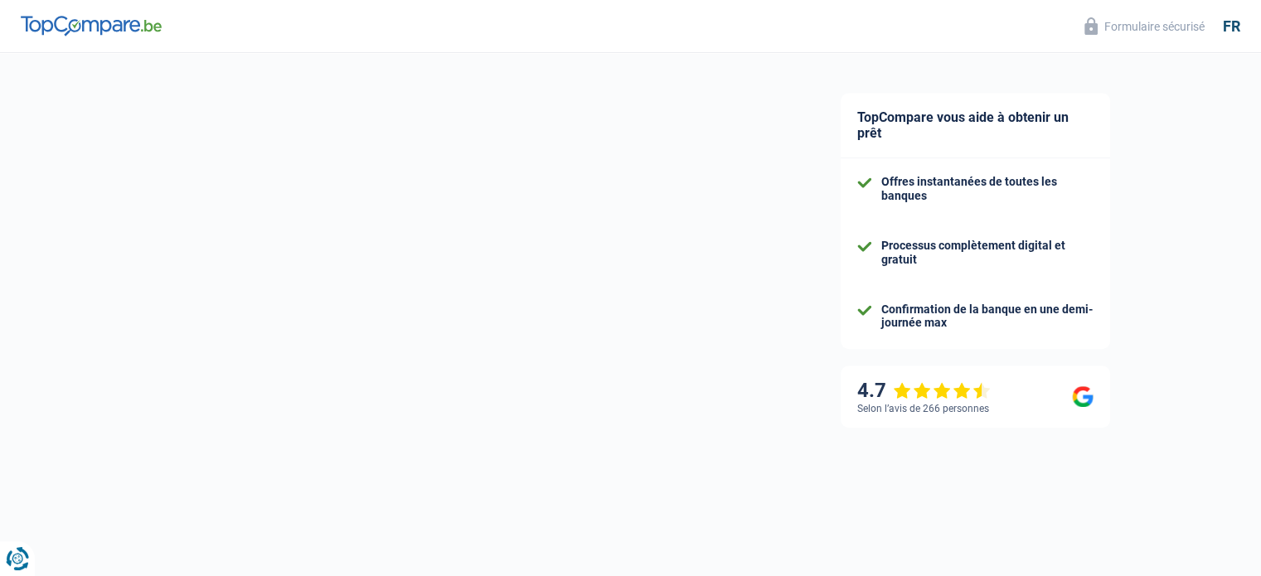
scroll to position [106, 0]
select select "60"
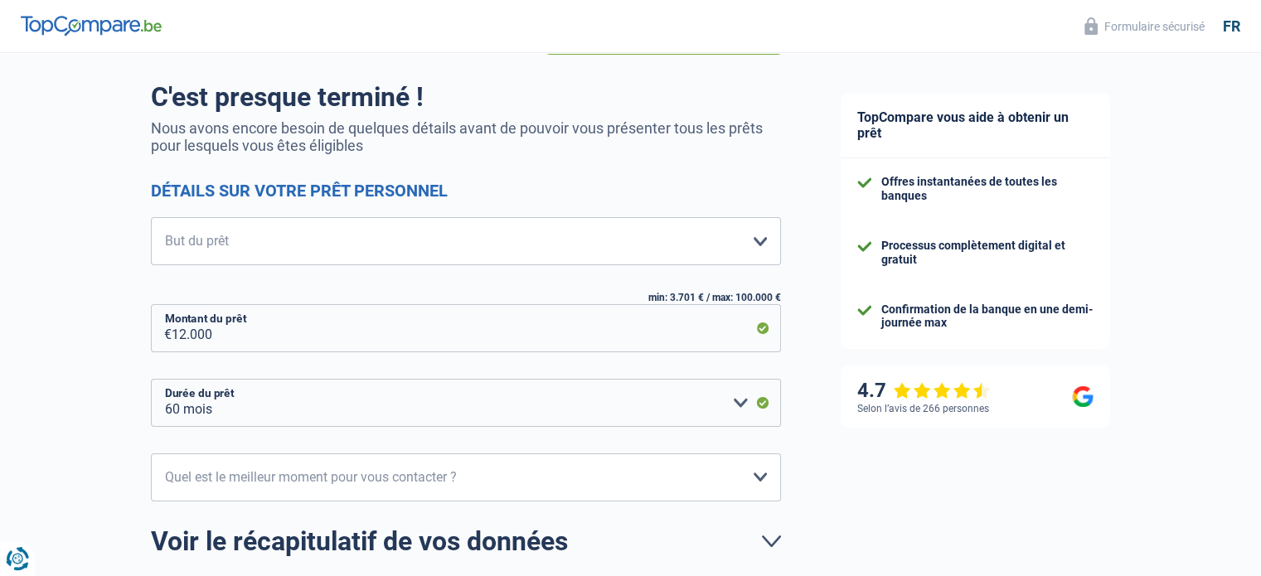
scroll to position [0, 0]
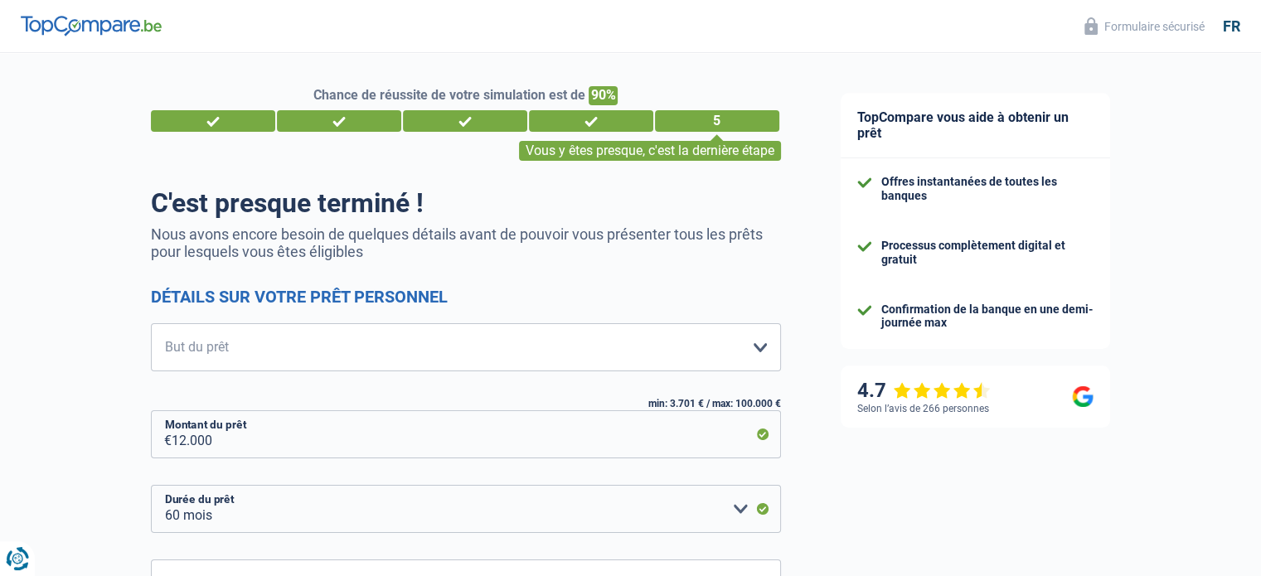
click at [449, 377] on div "Confort maison: meubles, textile, peinture, électroménager, outillage non-profe…" at bounding box center [466, 427] width 630 height 209
click at [414, 350] on select "Confort maison: meubles, textile, peinture, électroménager, outillage non-profe…" at bounding box center [466, 347] width 630 height 48
select select "medical"
click at [151, 324] on select "Confort maison: meubles, textile, peinture, électroménager, outillage non-profe…" at bounding box center [466, 347] width 630 height 48
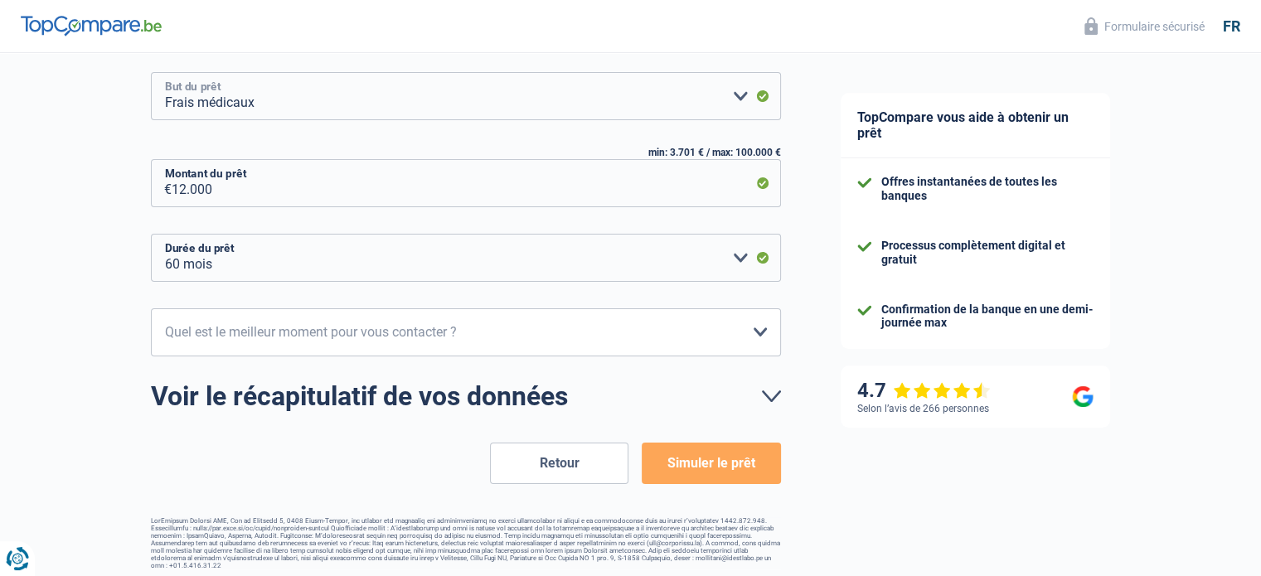
scroll to position [258, 0]
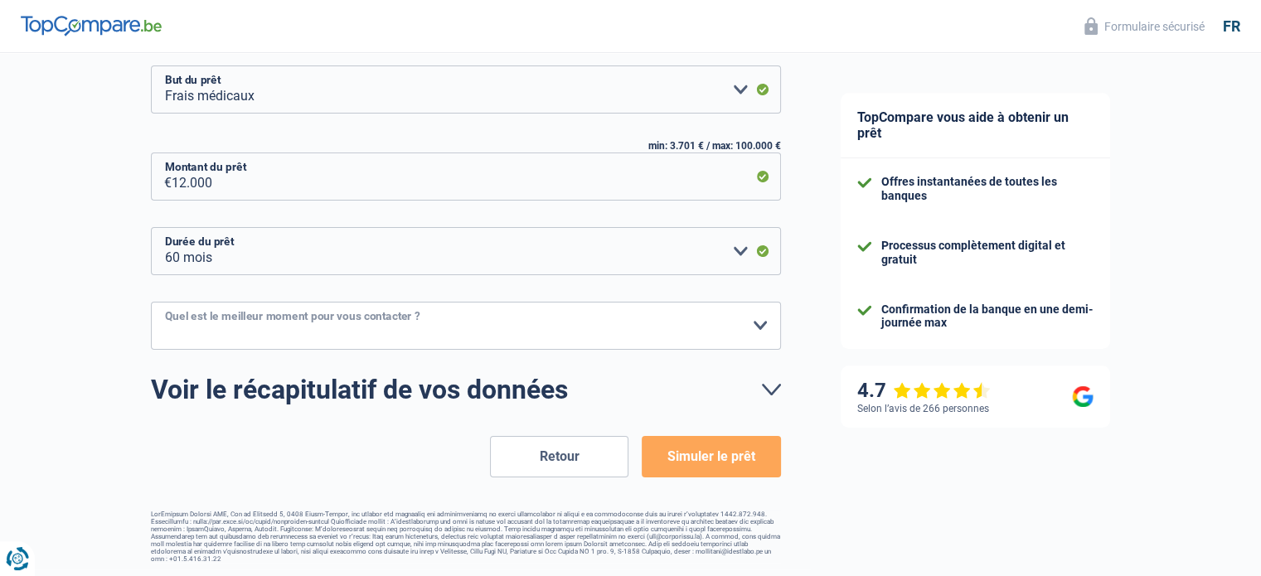
click at [414, 322] on select "10h-12h 12h-14h 14h-16h 16h-18h Veuillez sélectionner une option" at bounding box center [466, 326] width 630 height 48
select select "10-12"
click at [151, 302] on select "10h-12h 12h-14h 14h-16h 16h-18h Veuillez sélectionner une option" at bounding box center [466, 326] width 630 height 48
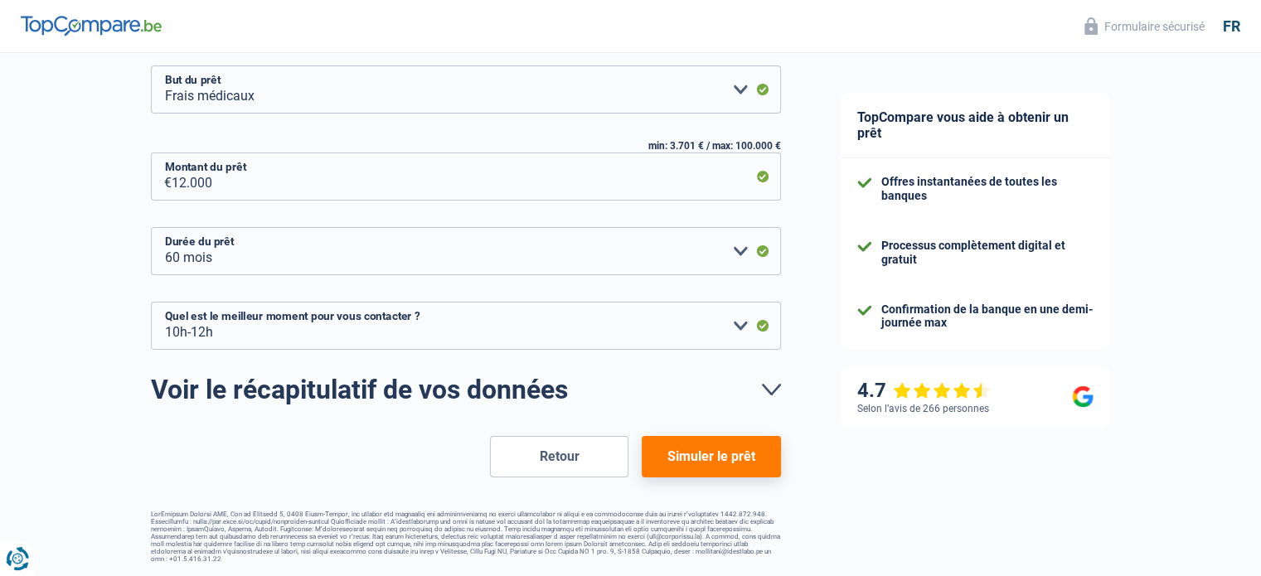
click at [724, 468] on button "Simuler le prêt" at bounding box center [711, 456] width 138 height 41
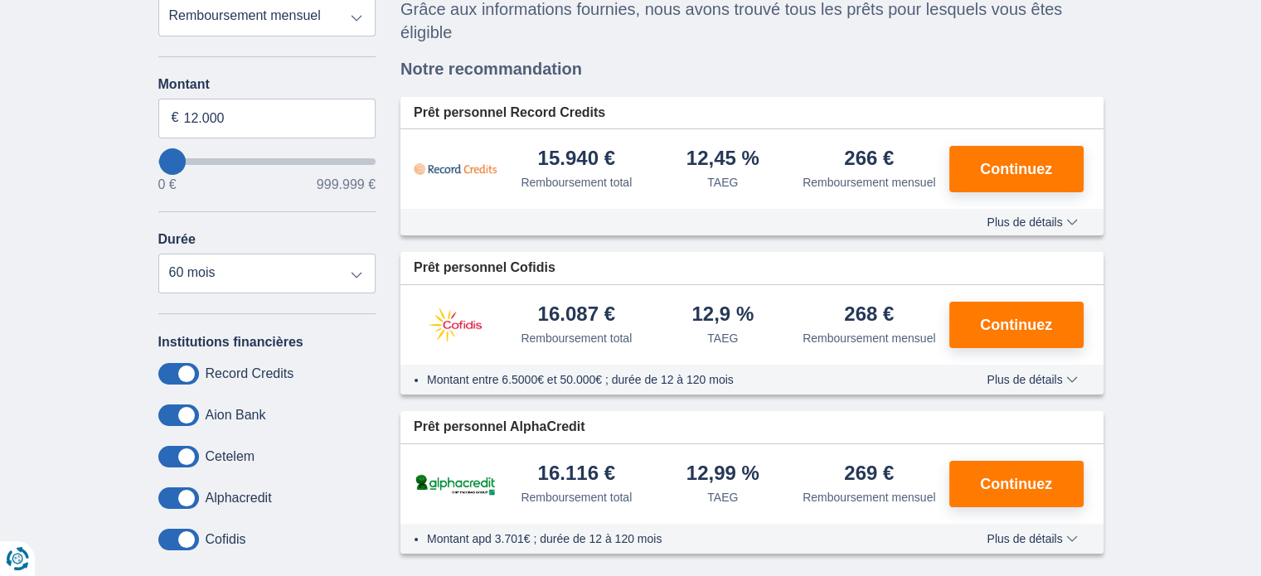
scroll to position [187, 0]
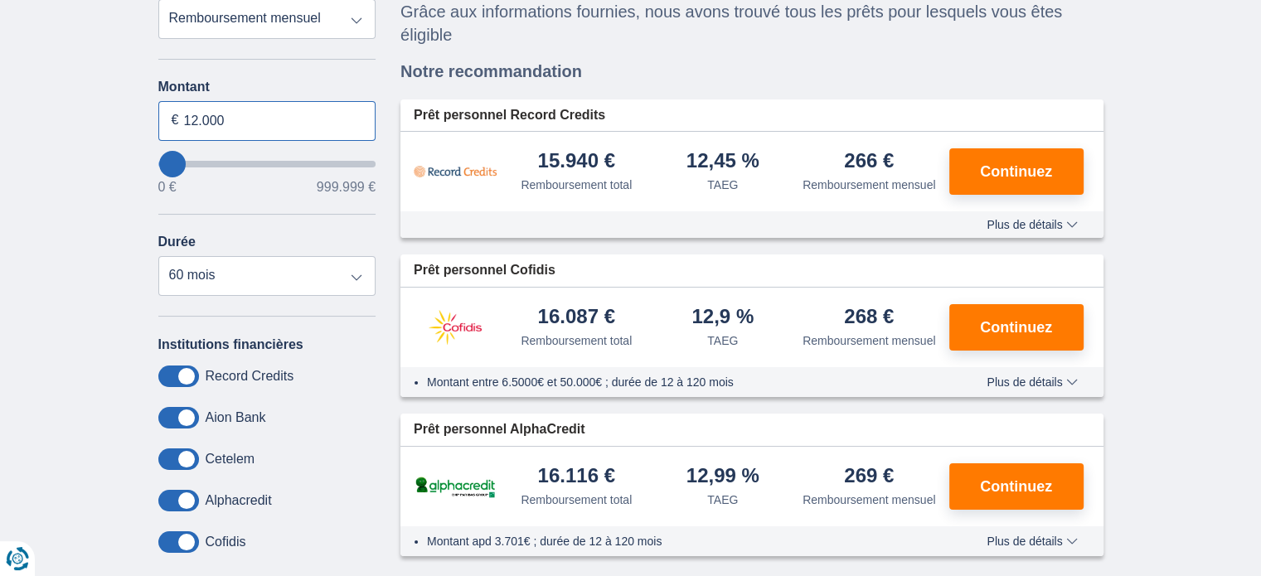
click at [217, 119] on input "12.000" at bounding box center [267, 121] width 218 height 40
click at [196, 117] on input "12.000" at bounding box center [267, 121] width 218 height 40
type input "10.000"
type input "10000"
select select "48"
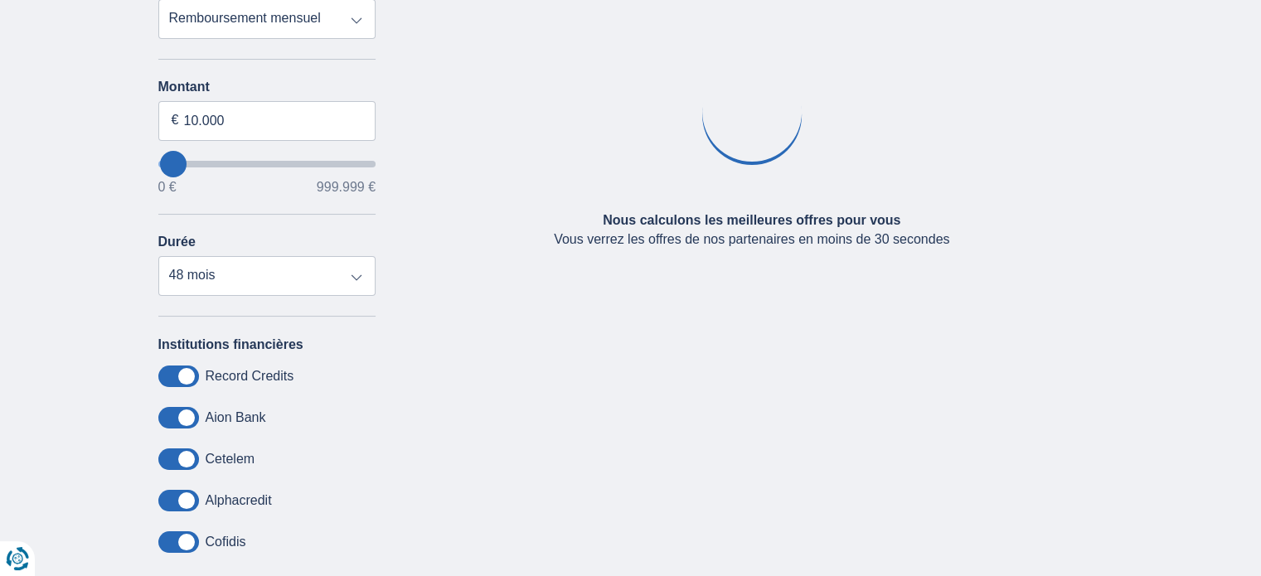
click at [55, 201] on div "× widget.non-eligible-application.title widget.non-eligible-application.text no…" at bounding box center [630, 292] width 1261 height 745
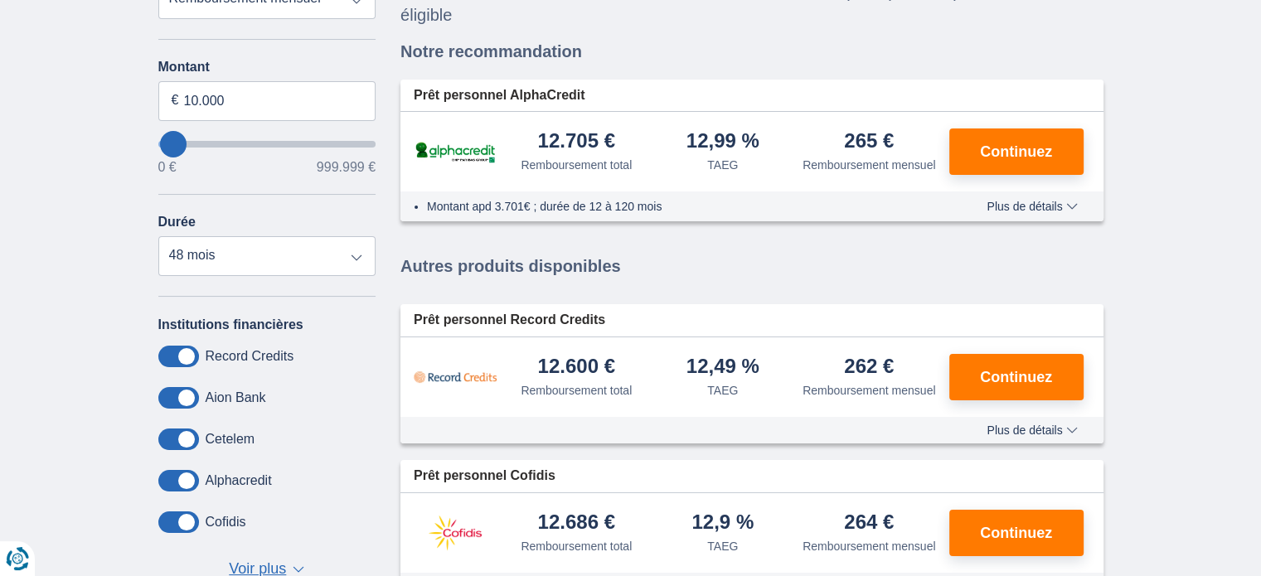
scroll to position [204, 0]
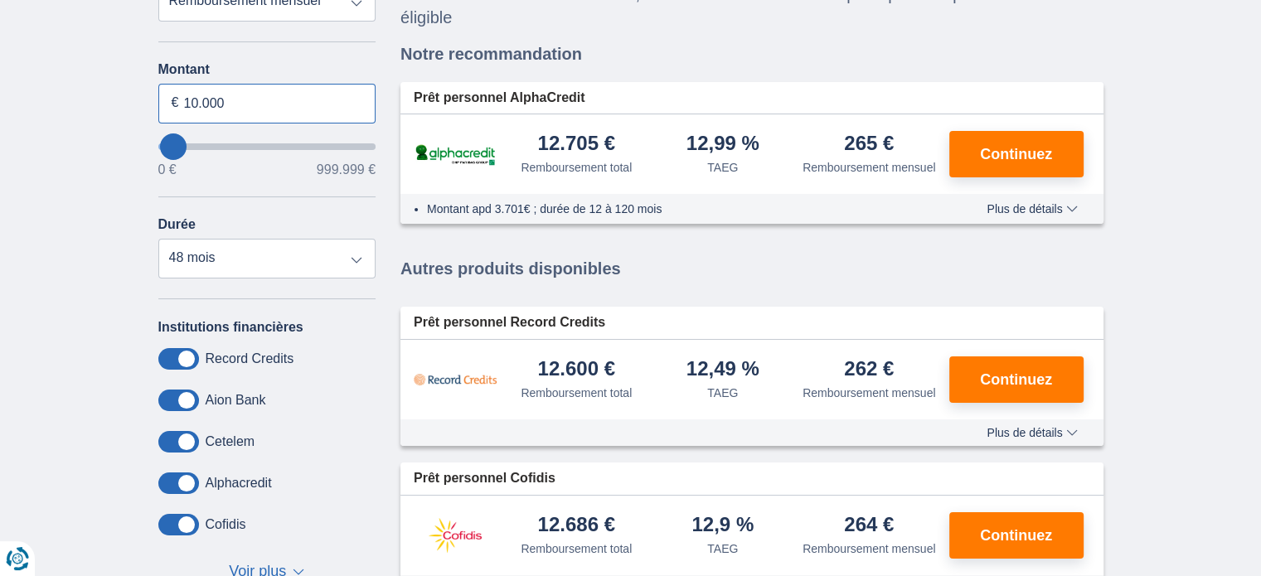
click at [215, 111] on input "10.000" at bounding box center [267, 104] width 218 height 40
click at [250, 110] on input "10.000" at bounding box center [267, 104] width 218 height 40
type input "12.000"
type input "12000"
click at [158, 240] on select "12 mois 18 mois 24 mois 30 mois 36 mois 42 mois 48 mois 60 mois" at bounding box center [267, 259] width 218 height 40
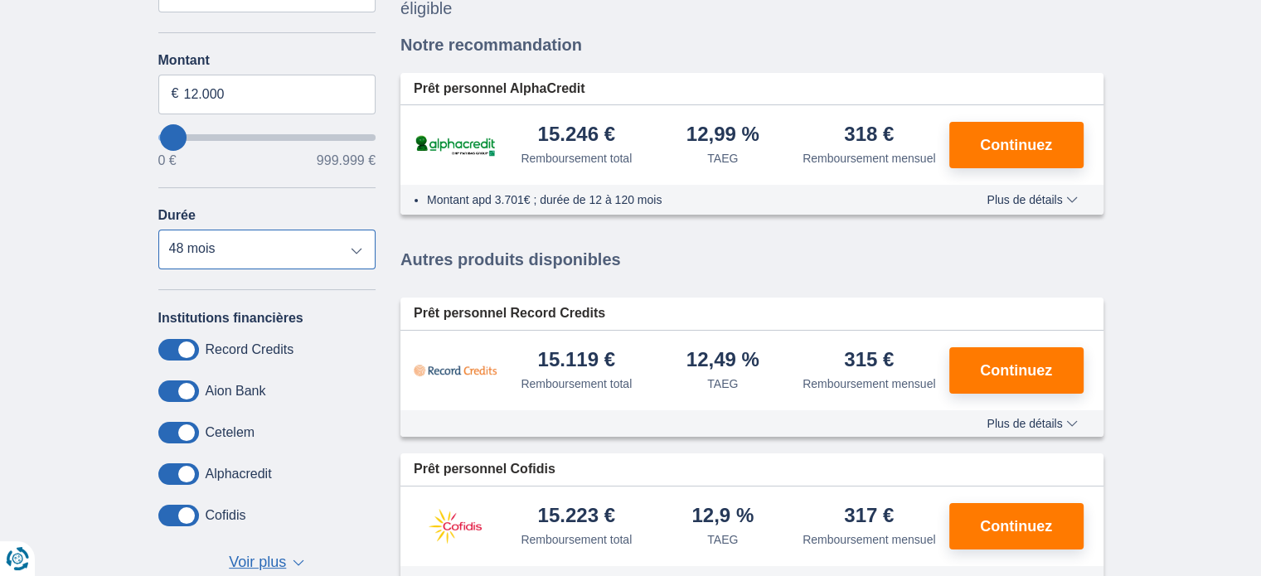
scroll to position [190, 0]
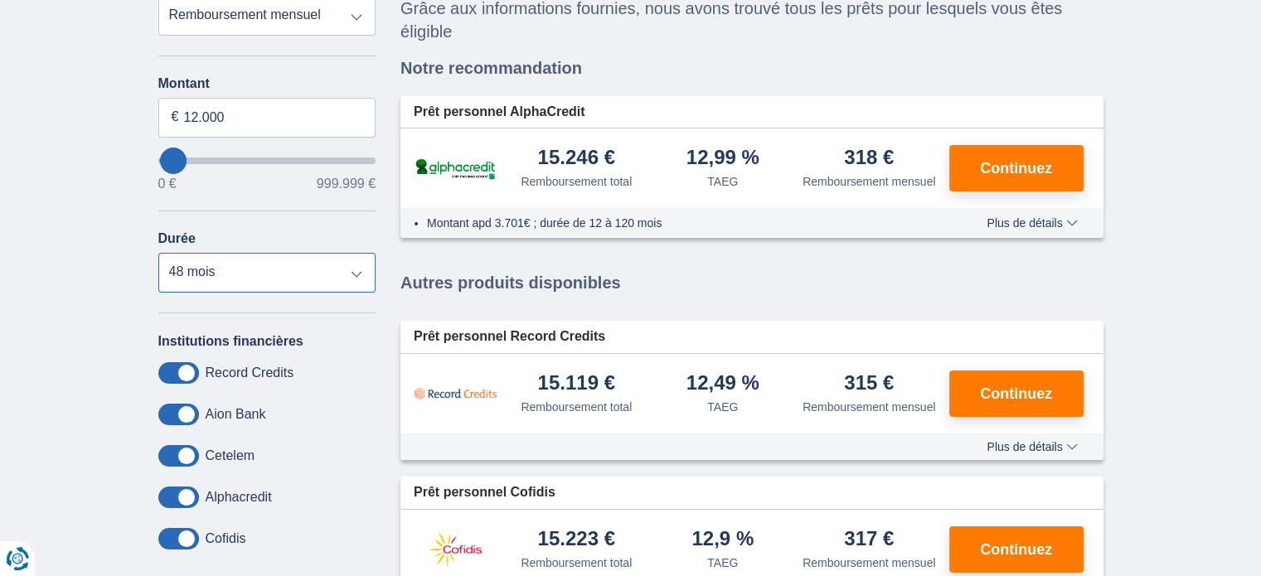
click at [226, 284] on select "12 mois 18 mois 24 mois 30 mois 36 mois 42 mois 48 mois 60 mois" at bounding box center [267, 273] width 218 height 40
click at [158, 254] on select "12 mois 18 mois 24 mois 30 mois 36 mois 42 mois 48 mois 60 mois" at bounding box center [267, 273] width 218 height 40
click at [251, 270] on select "12 mois 18 mois 24 mois 30 mois 36 mois 42 mois 48 mois 60 mois" at bounding box center [267, 273] width 218 height 40
select select "36"
click at [158, 254] on select "12 mois 18 mois 24 mois 30 mois 36 mois 42 mois 48 mois 60 mois" at bounding box center [267, 273] width 218 height 40
